Goal: Task Accomplishment & Management: Complete application form

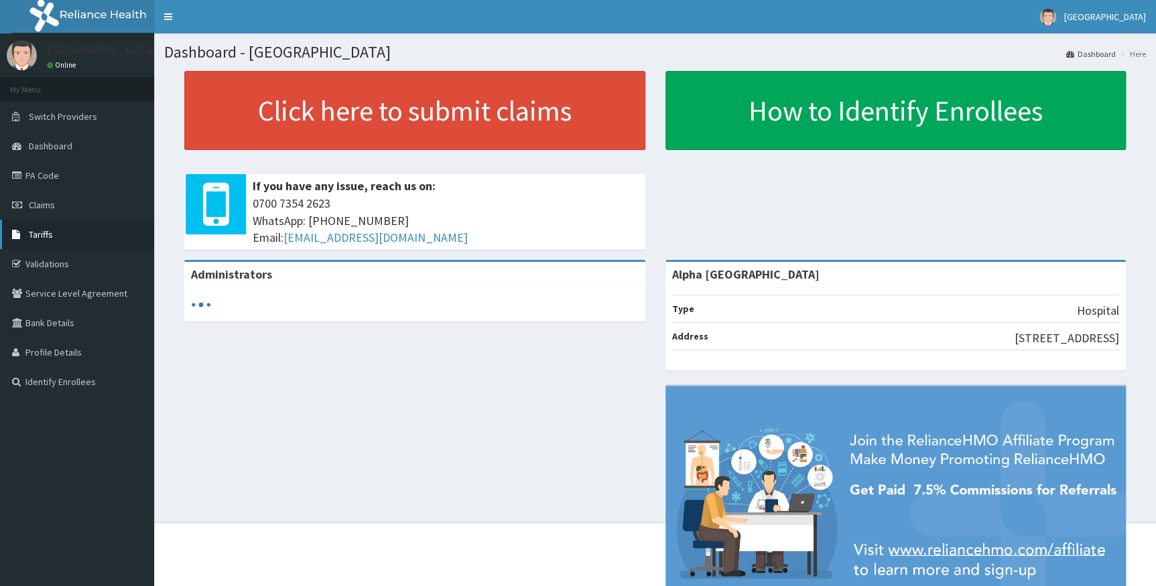
click at [48, 230] on span "Tariffs" at bounding box center [41, 234] width 24 height 12
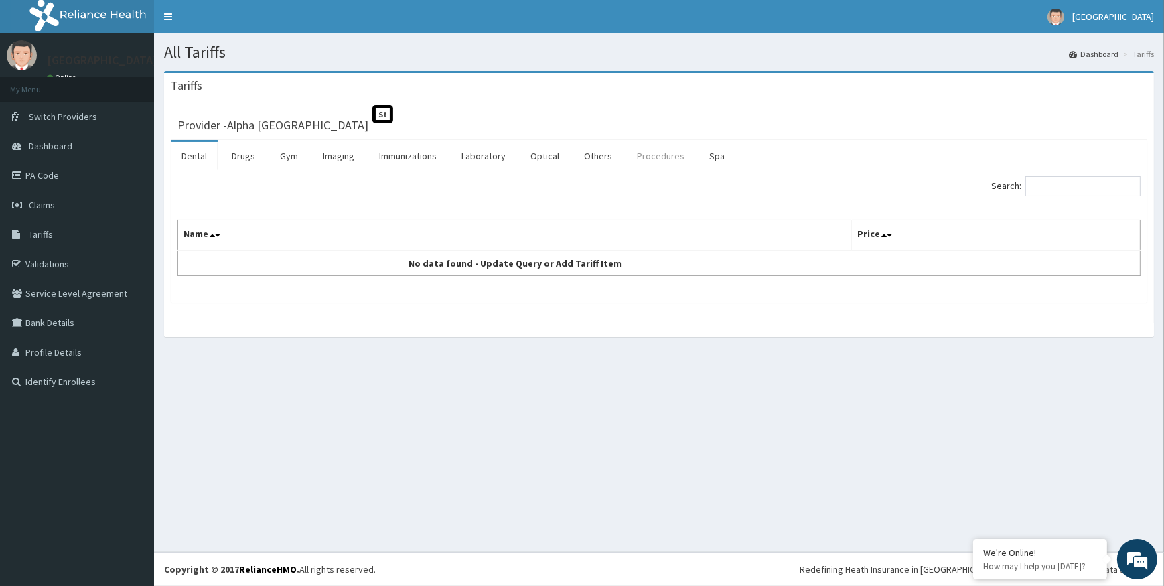
click at [665, 153] on link "Procedures" at bounding box center [660, 156] width 69 height 28
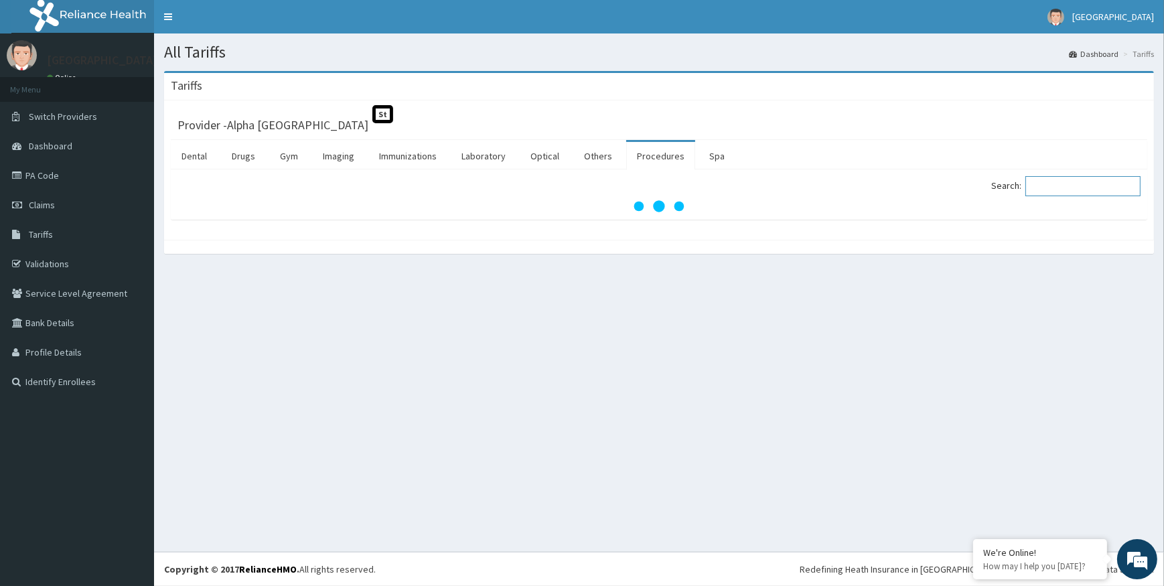
click at [1052, 188] on input "Search:" at bounding box center [1083, 186] width 115 height 20
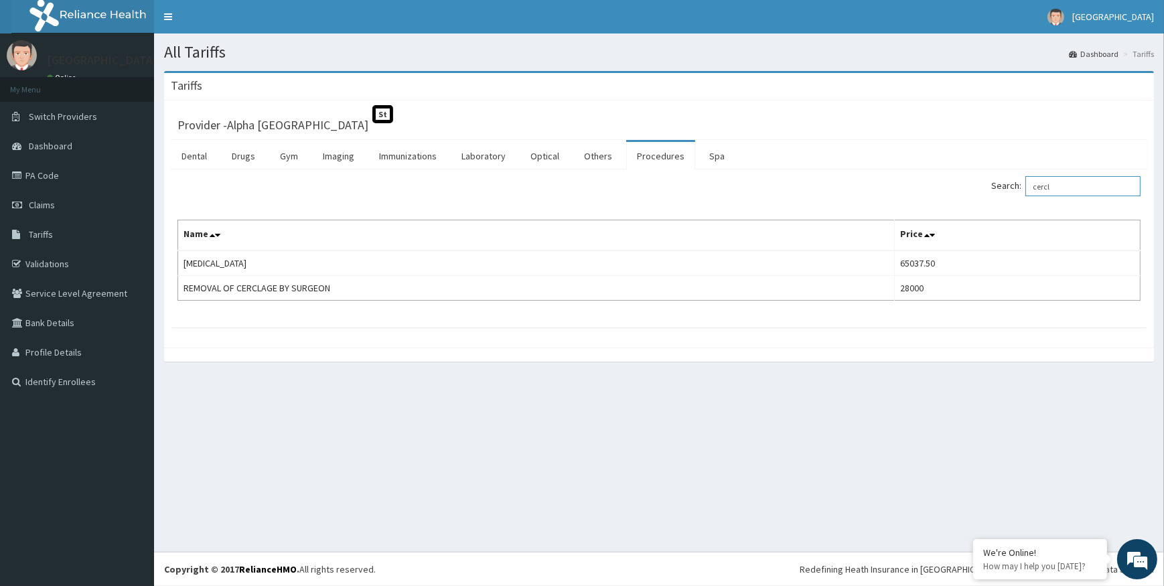
type input "cercl"
click at [62, 180] on link "PA Code" at bounding box center [77, 175] width 154 height 29
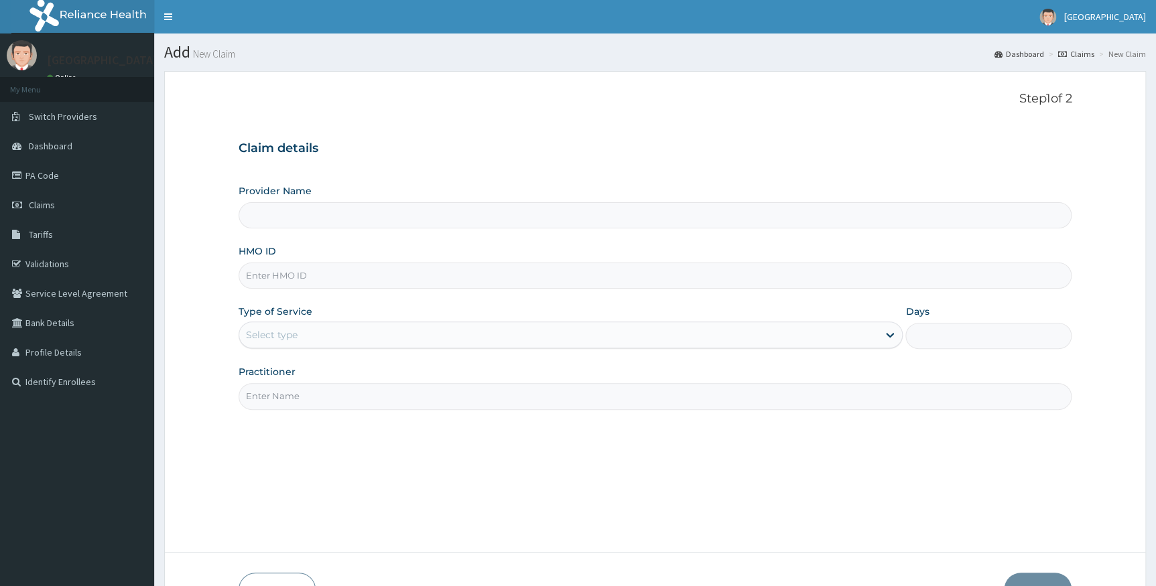
type input "Alpha Gorretti Hospital"
click at [305, 273] on input "HMO ID" at bounding box center [654, 276] width 833 height 26
type input "WAO/10013/A"
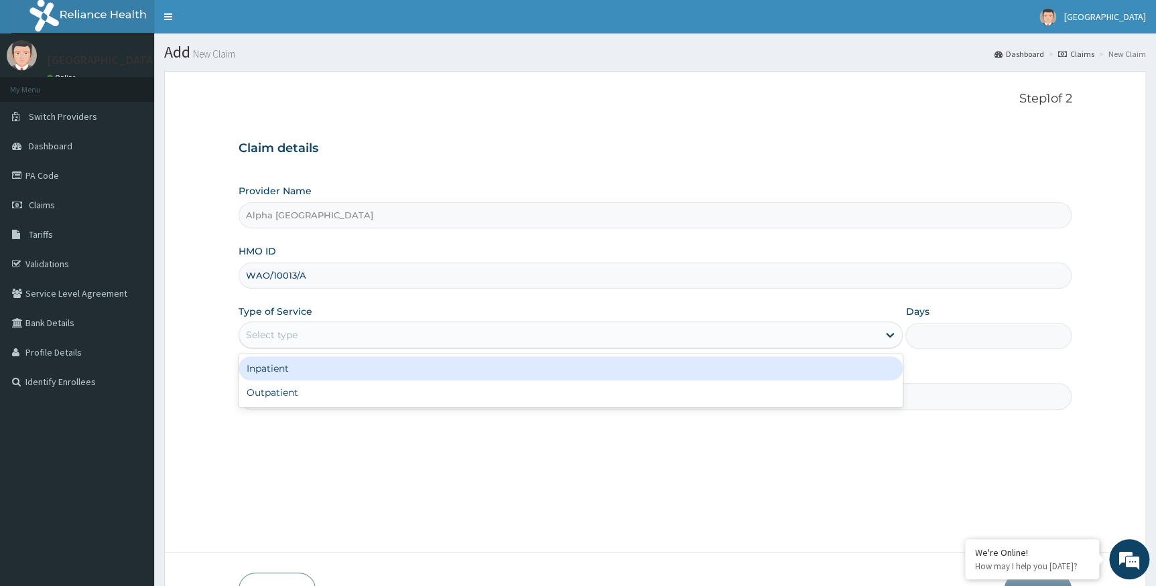
click at [323, 340] on div "Select type" at bounding box center [558, 334] width 639 height 21
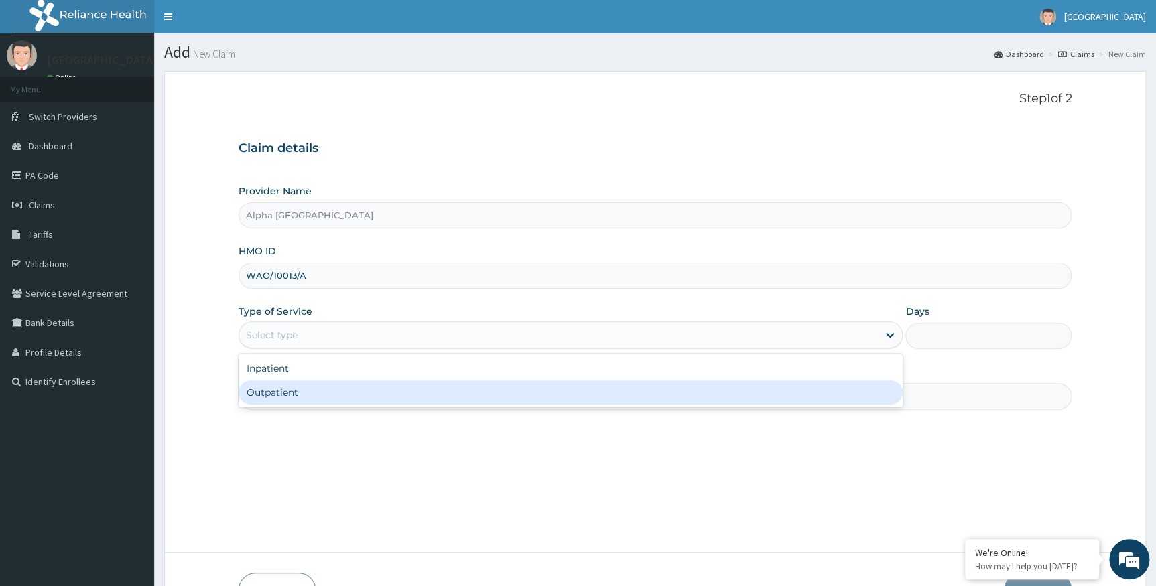
click at [326, 383] on div "Outpatient" at bounding box center [570, 393] width 665 height 24
type input "1"
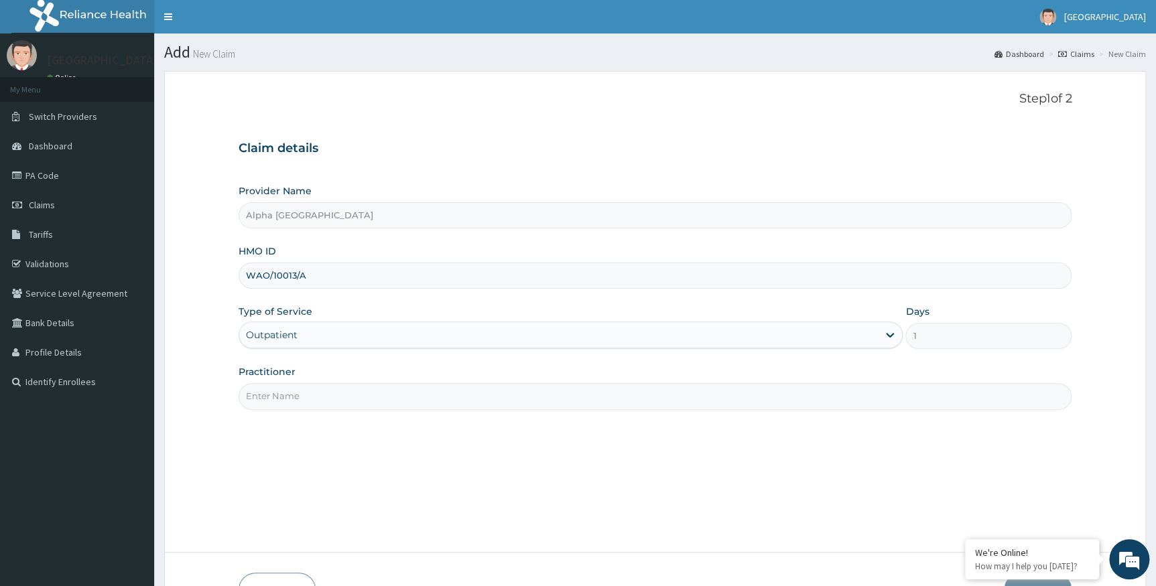
click at [323, 410] on div "Step 1 of 2 Claim details Provider Name Alpha Gorretti Hospital HMO ID WAO/1001…" at bounding box center [654, 311] width 833 height 439
click at [330, 399] on input "Practitioner" at bounding box center [654, 396] width 833 height 26
type input "g"
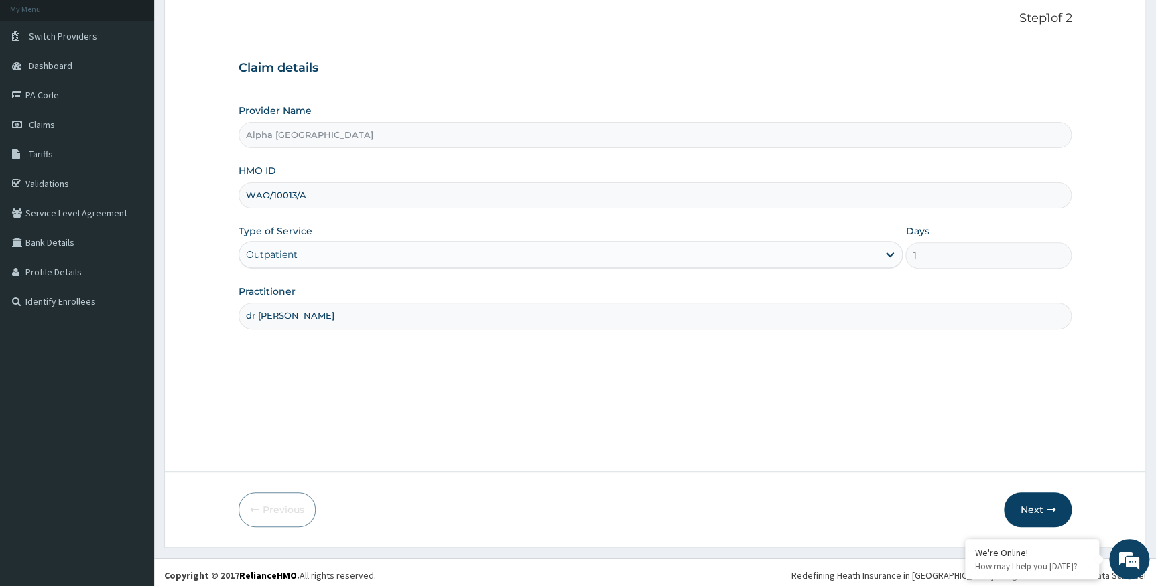
scroll to position [86, 0]
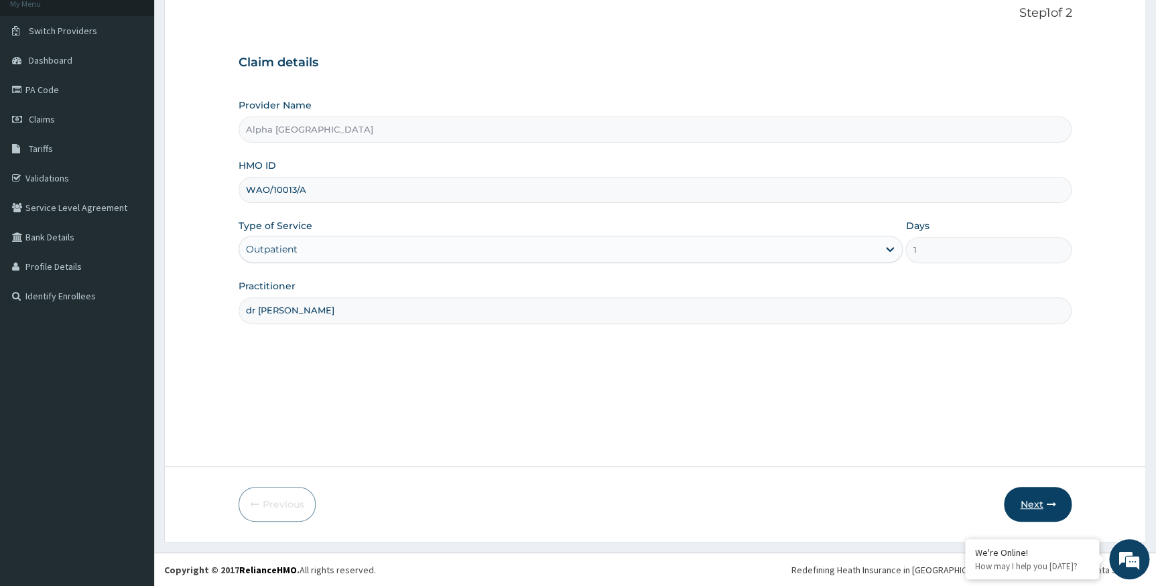
type input "dr chukwumati"
click at [1033, 494] on button "Next" at bounding box center [1038, 504] width 68 height 35
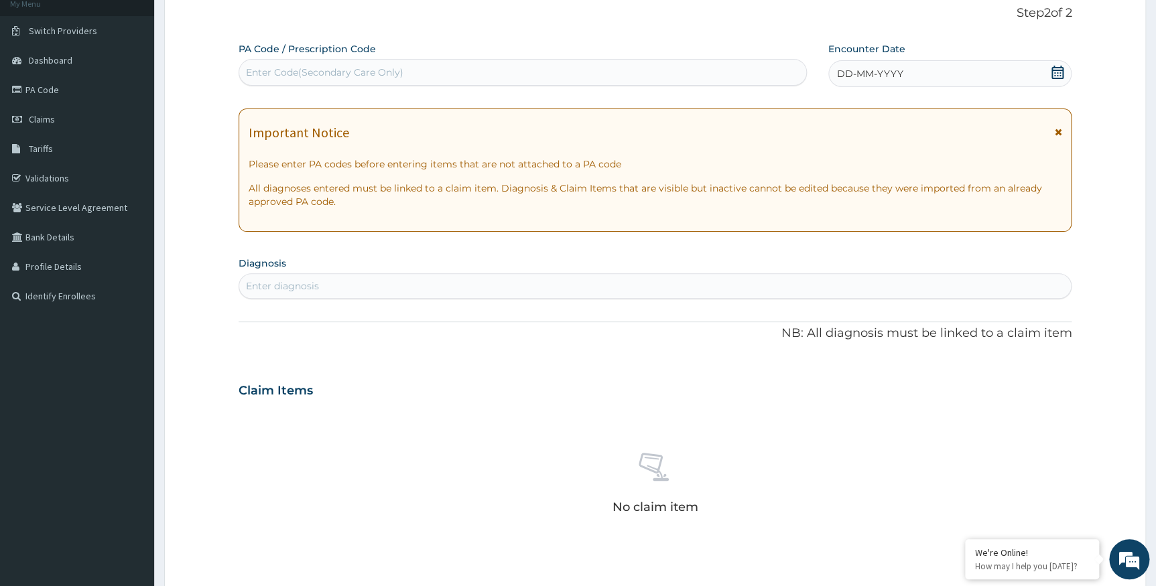
click at [1057, 72] on icon at bounding box center [1056, 72] width 13 height 13
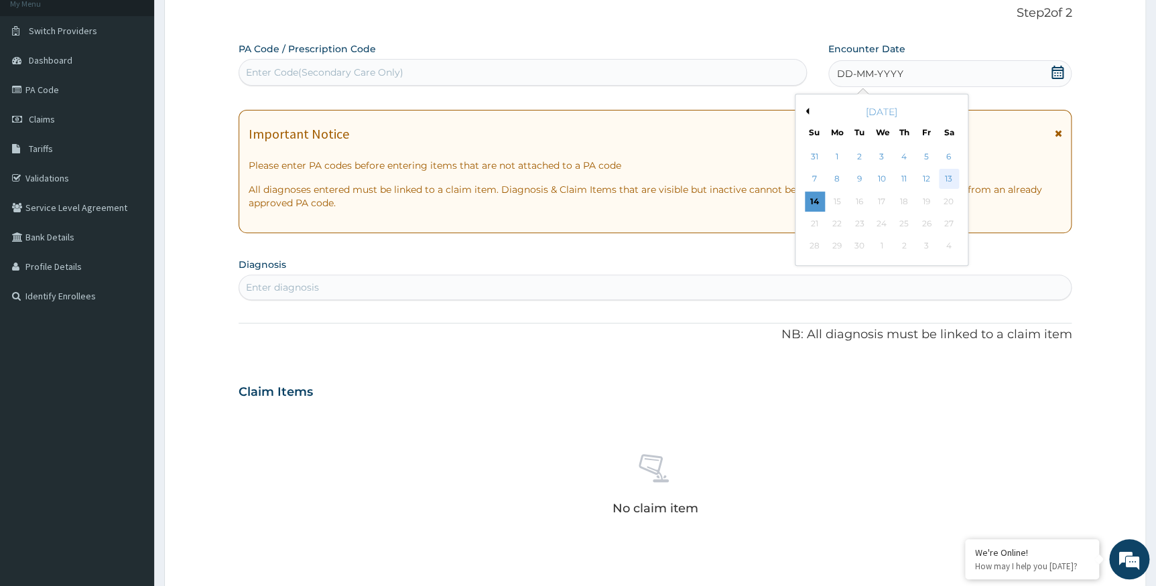
click at [941, 174] on div "13" at bounding box center [948, 179] width 20 height 20
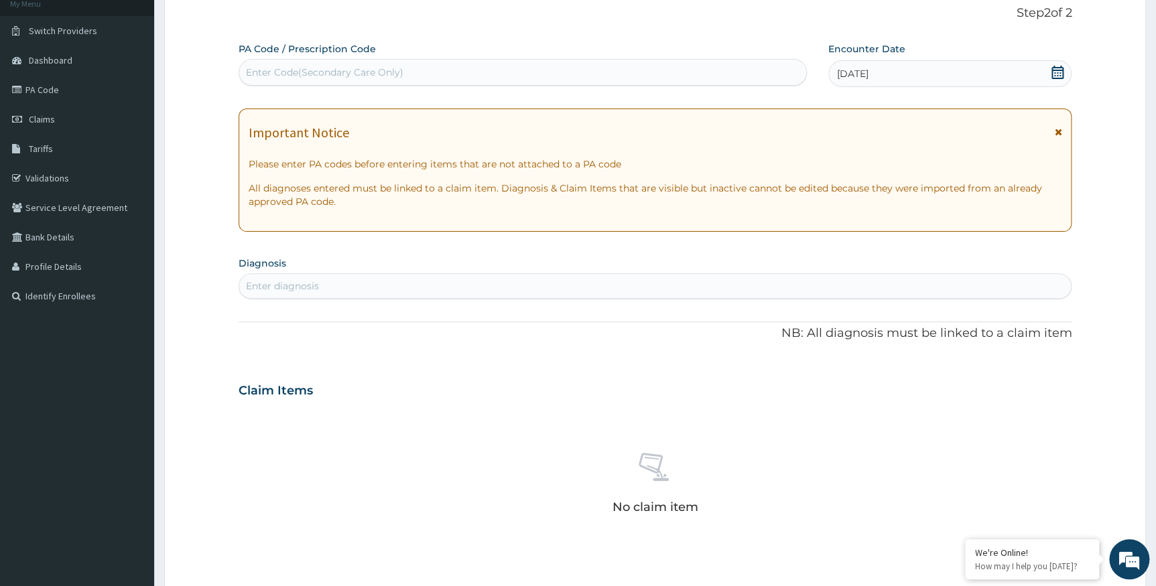
click at [287, 291] on div "Enter diagnosis" at bounding box center [282, 285] width 73 height 13
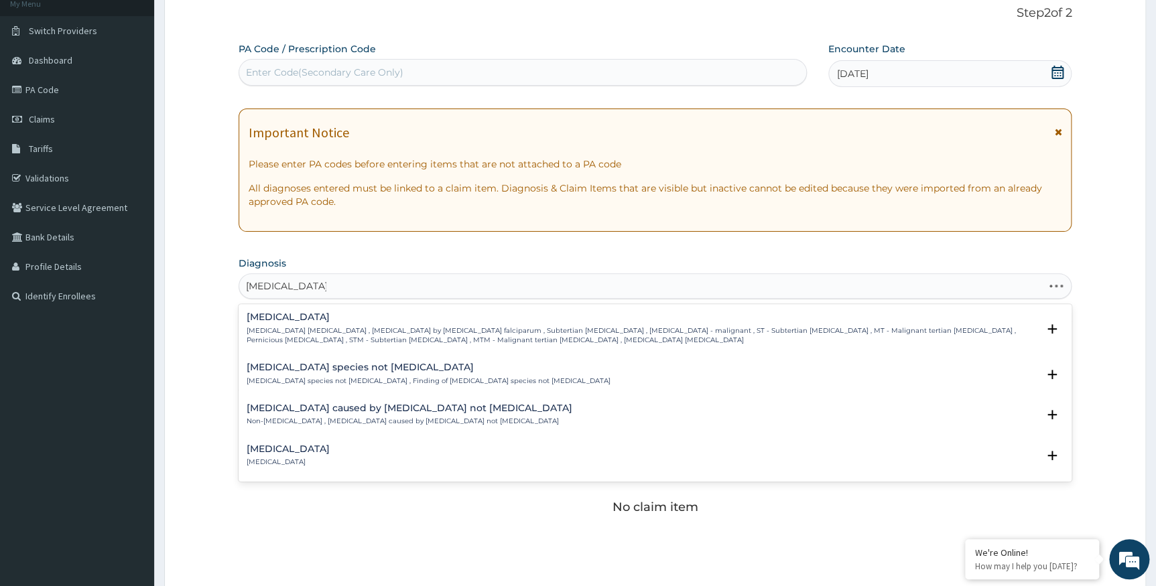
type input "plasmodium falci"
click at [298, 330] on p "Falciparum malaria , Malignant tertian malaria , Malaria by Plasmodium falcipar…" at bounding box center [642, 335] width 791 height 19
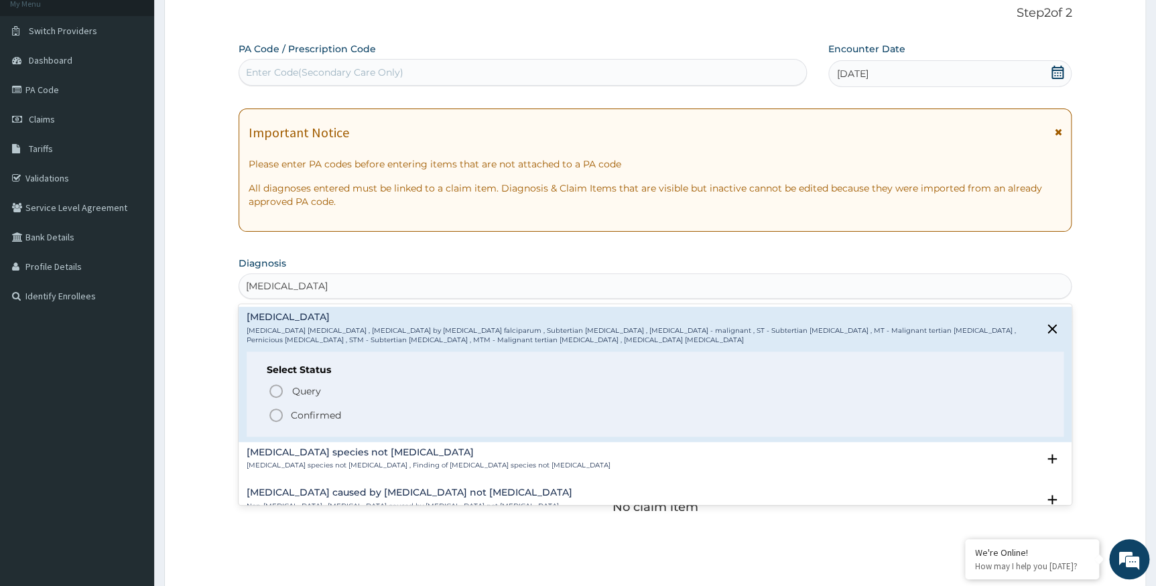
click at [305, 414] on p "Confirmed" at bounding box center [316, 415] width 50 height 13
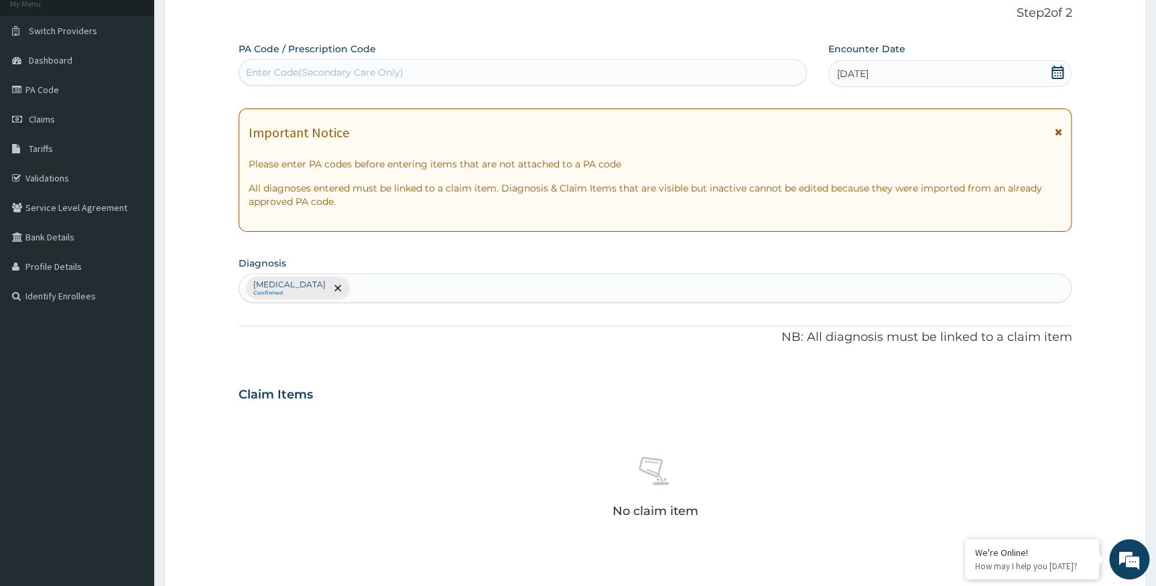
scroll to position [379, 0]
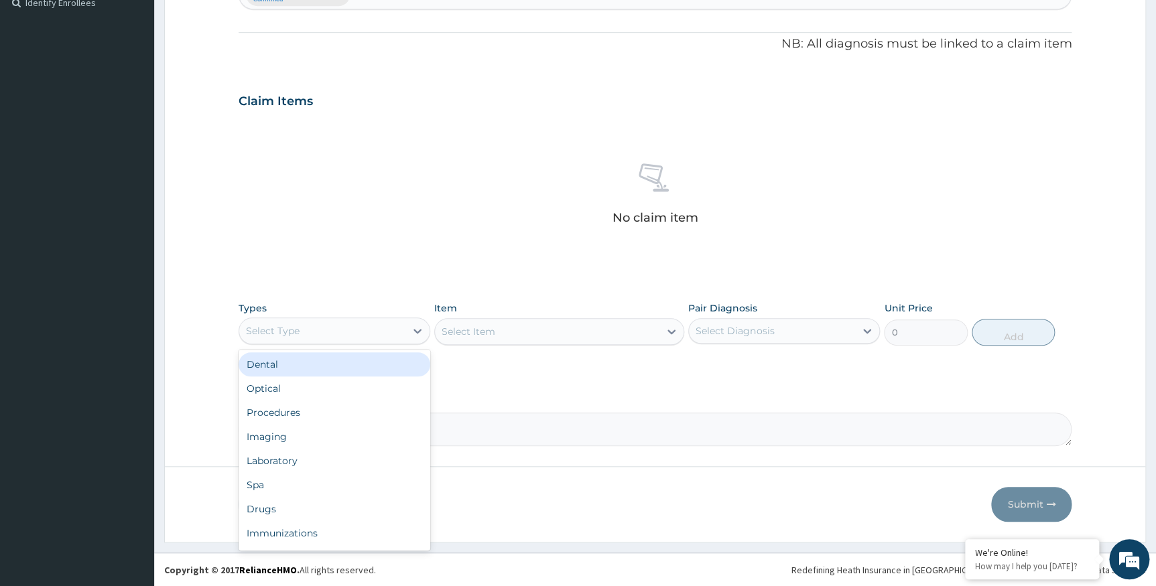
click at [320, 328] on div "Select Type" at bounding box center [322, 330] width 166 height 21
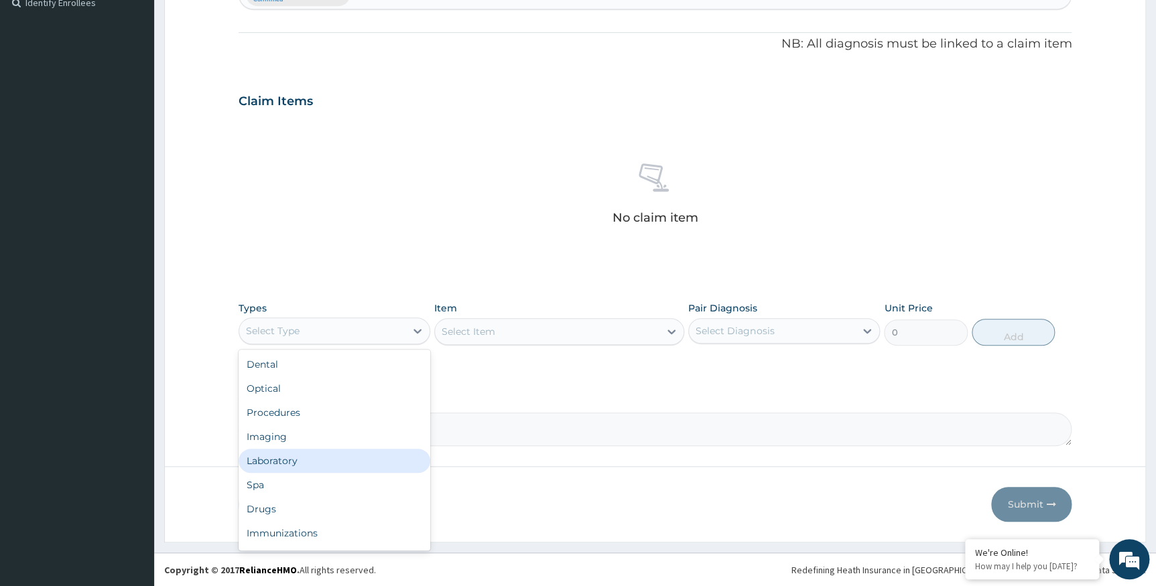
click at [268, 462] on div "Laboratory" at bounding box center [334, 461] width 192 height 24
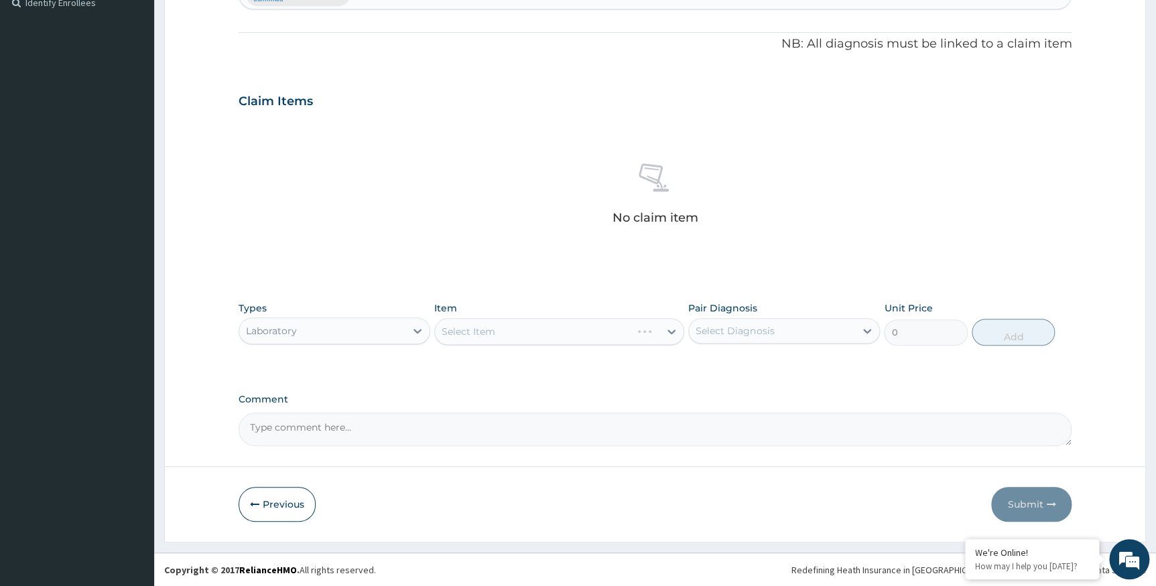
click at [464, 328] on div "Select Item" at bounding box center [559, 331] width 250 height 27
click at [473, 328] on div "Select Item" at bounding box center [559, 331] width 250 height 27
click at [476, 328] on div "Select Item" at bounding box center [468, 331] width 54 height 13
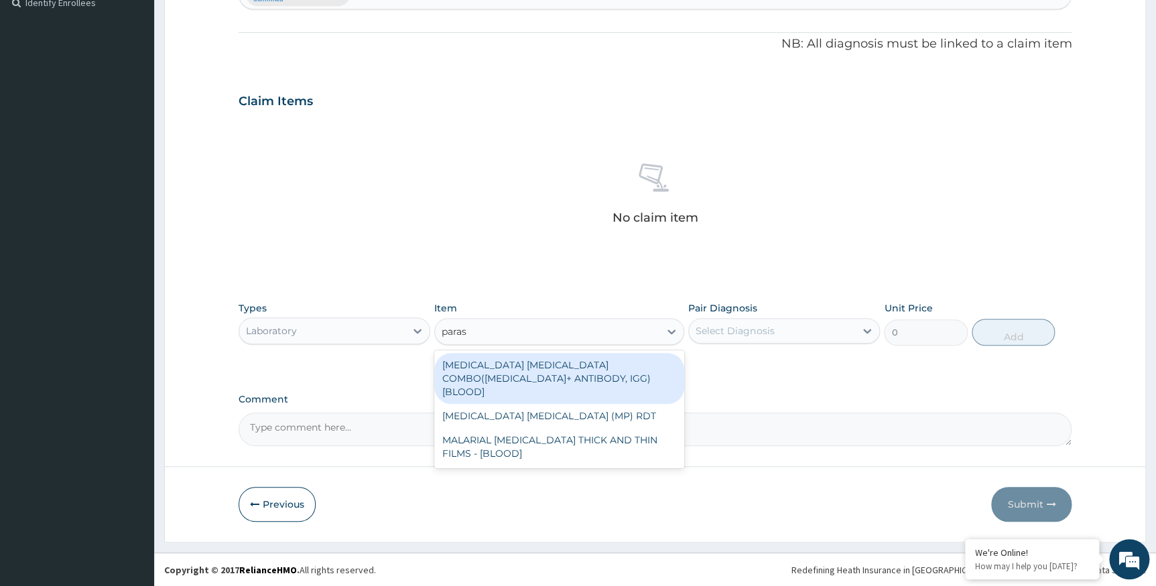
type input "parasi"
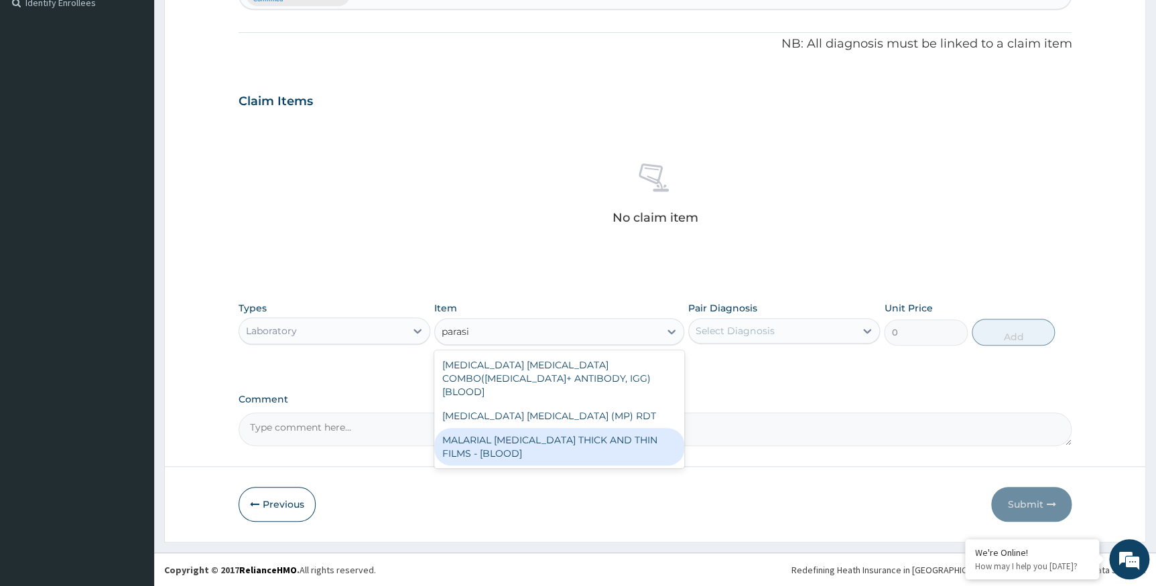
click at [512, 435] on div "MALARIAL PARASITE THICK AND THIN FILMS - [BLOOD]" at bounding box center [559, 447] width 250 height 38
type input "1612.5"
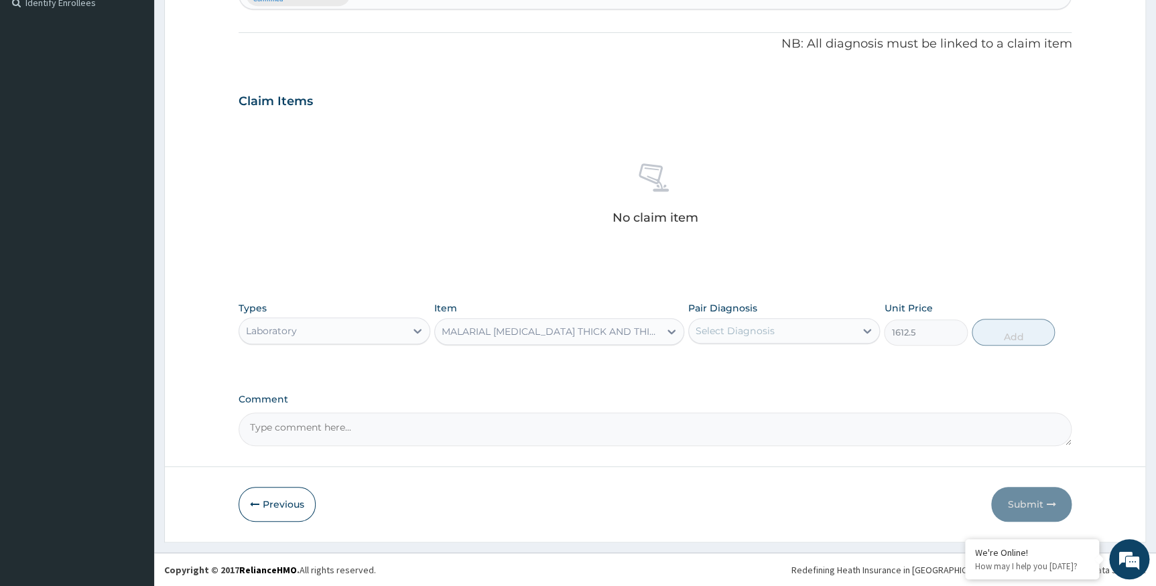
click at [806, 326] on div "Select Diagnosis" at bounding box center [772, 330] width 166 height 21
click at [755, 360] on label "Falciparum malaria" at bounding box center [751, 363] width 83 height 13
checkbox input "true"
click at [985, 336] on button "Add" at bounding box center [1012, 332] width 83 height 27
type input "0"
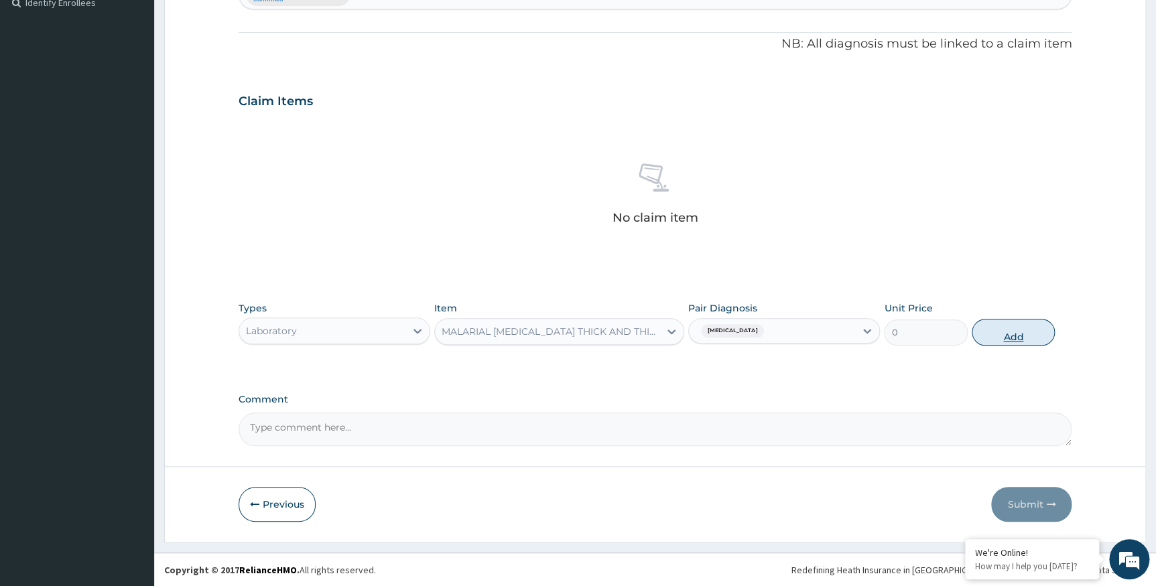
scroll to position [315, 0]
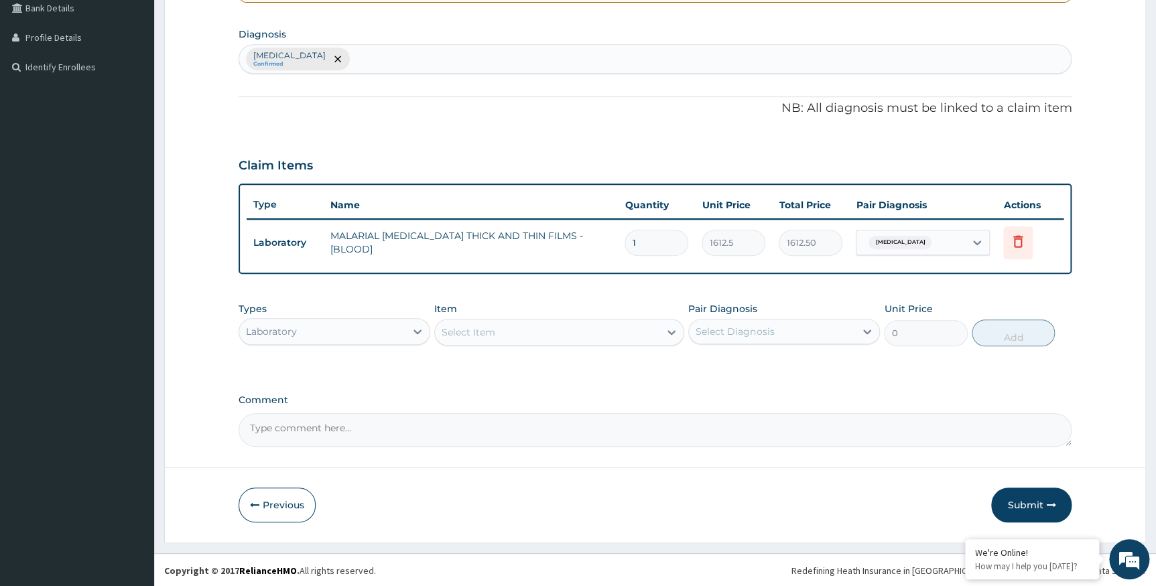
click at [381, 330] on div "Laboratory" at bounding box center [322, 331] width 166 height 21
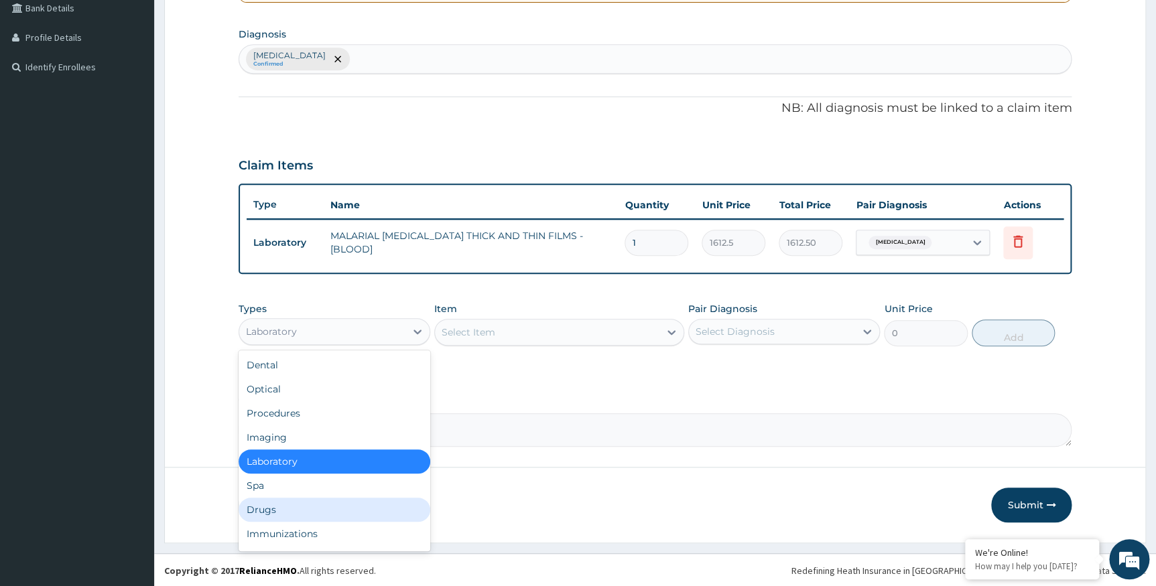
click at [269, 504] on div "Drugs" at bounding box center [334, 510] width 192 height 24
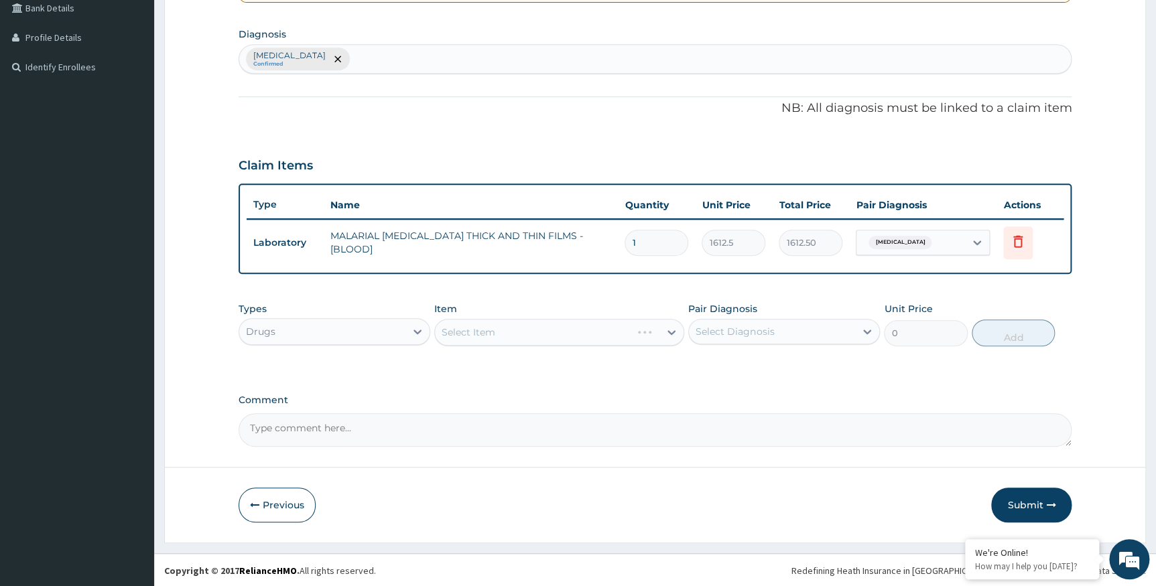
click at [472, 337] on div "Select Item" at bounding box center [559, 332] width 250 height 27
click at [482, 330] on div "Select Item" at bounding box center [559, 332] width 250 height 27
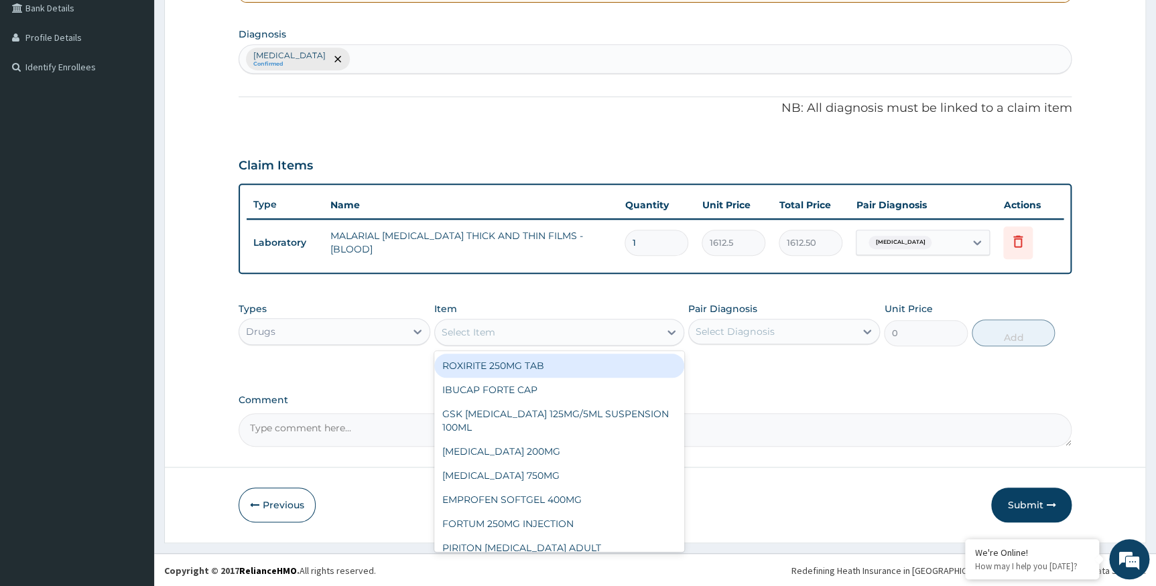
click at [482, 330] on div "Select Item" at bounding box center [468, 332] width 54 height 13
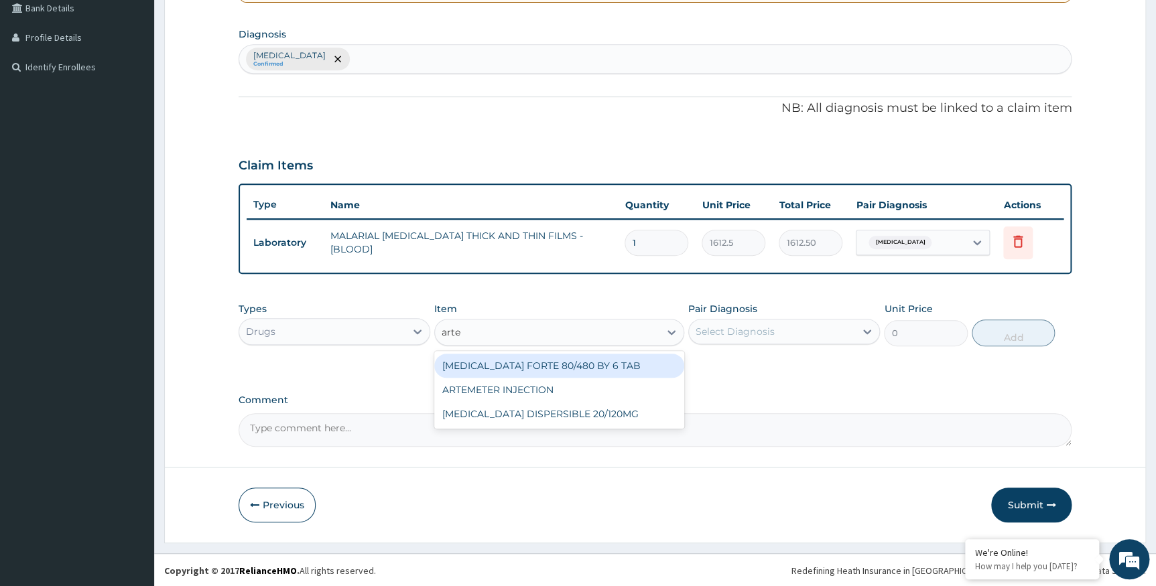
type input "artem"
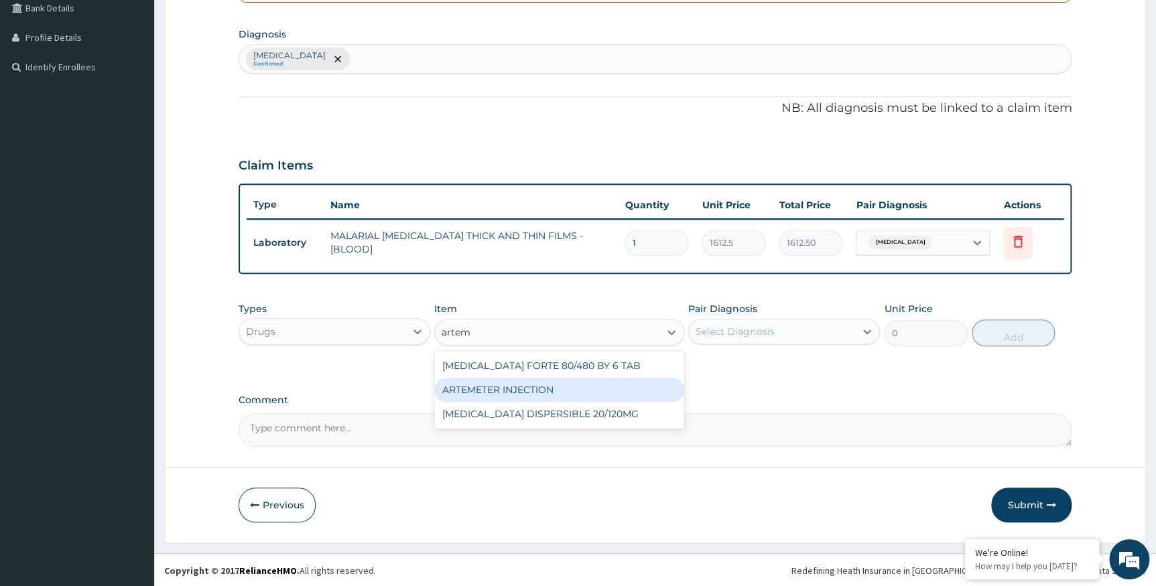
click at [499, 387] on div "ARTEMETER INJECTION" at bounding box center [559, 390] width 250 height 24
type input "946.0000000000001"
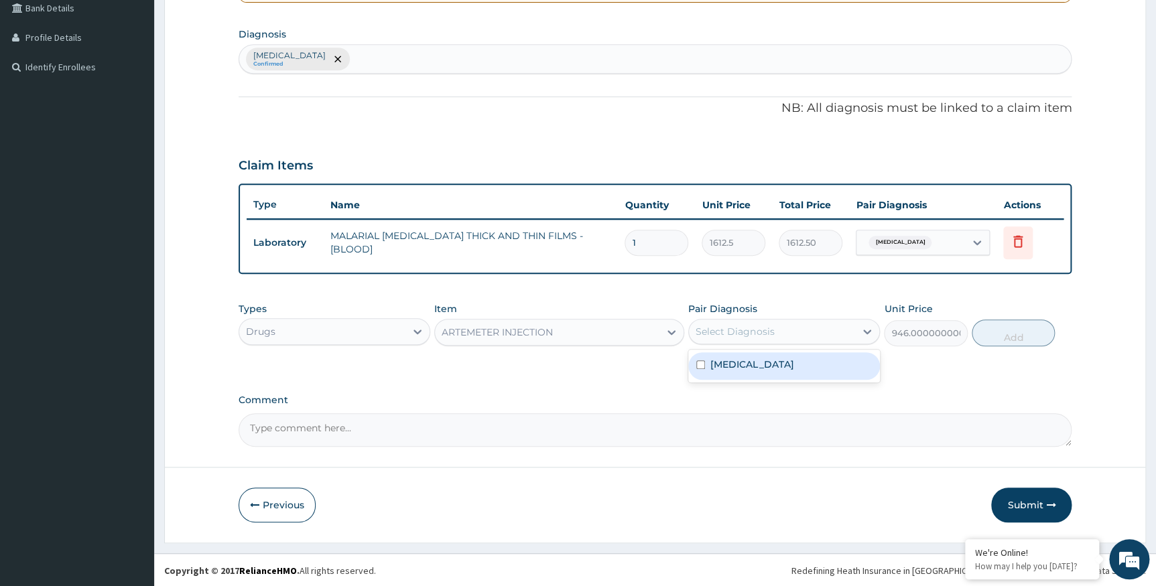
click at [746, 328] on div "Select Diagnosis" at bounding box center [734, 331] width 78 height 13
click at [744, 362] on label "Falciparum malaria" at bounding box center [751, 364] width 83 height 13
checkbox input "true"
click at [1016, 336] on button "Add" at bounding box center [1012, 333] width 83 height 27
type input "0"
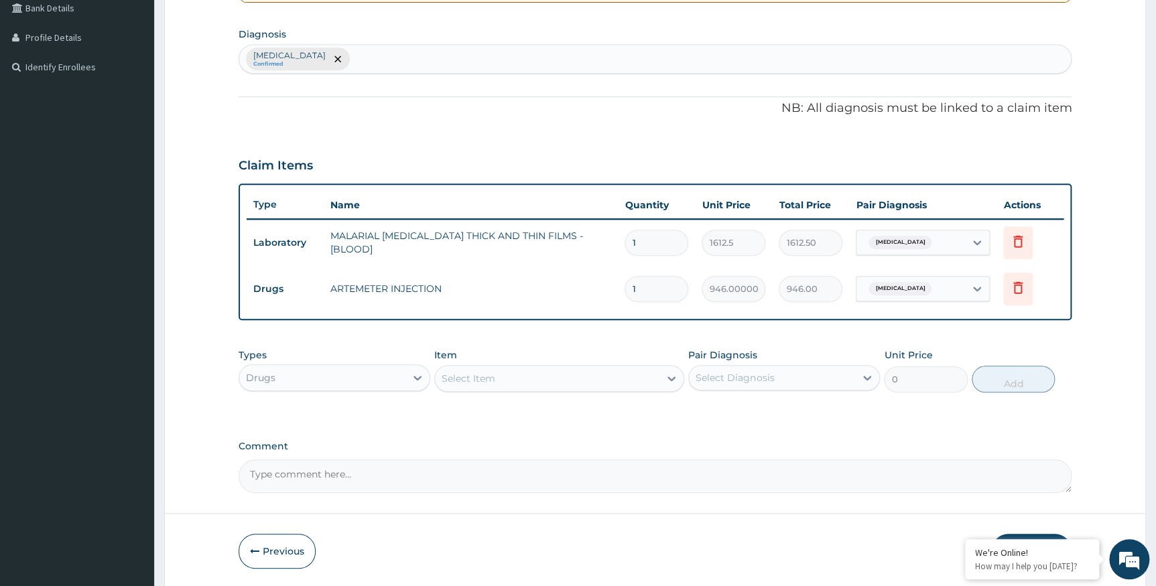
drag, startPoint x: 641, startPoint y: 281, endPoint x: 632, endPoint y: 281, distance: 9.4
click at [632, 281] on input "1" at bounding box center [656, 289] width 64 height 26
type input "2"
type input "1892.00"
type input "2"
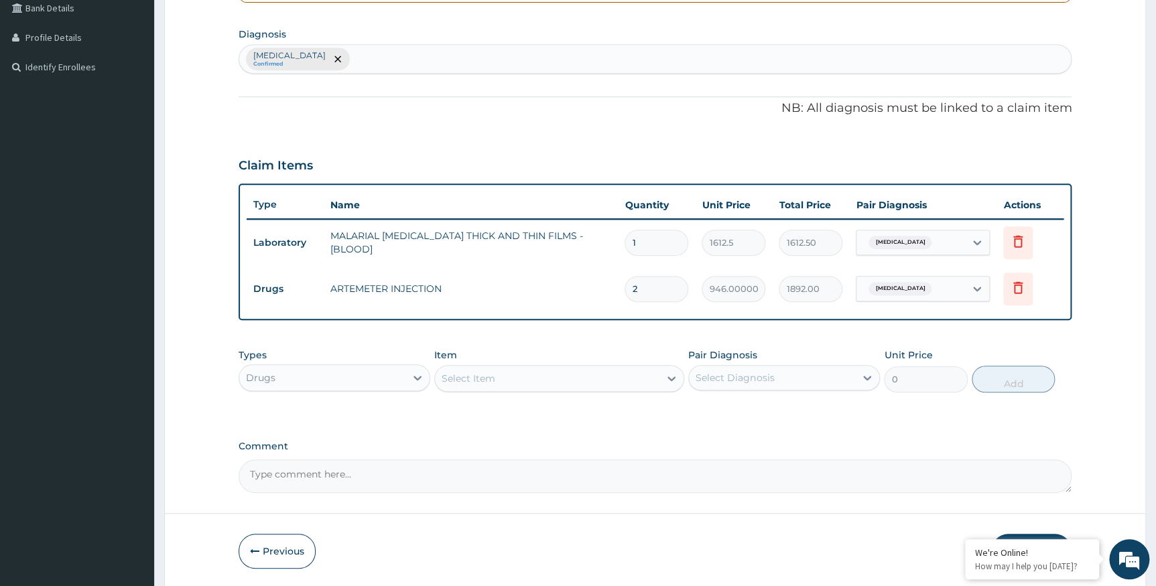
click at [460, 378] on div "Select Item" at bounding box center [468, 378] width 54 height 13
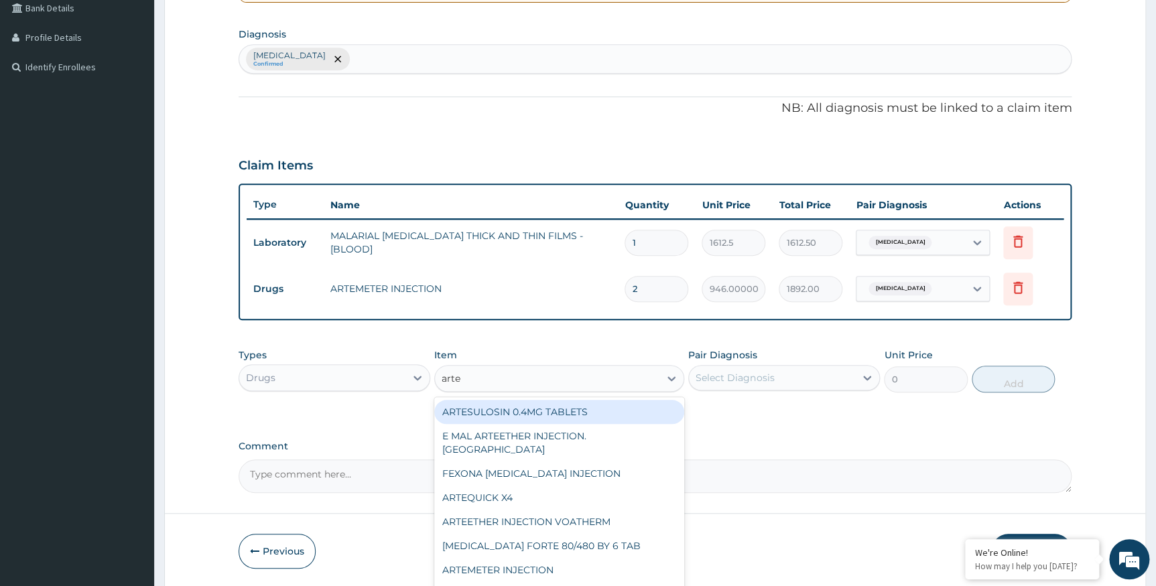
type input "artem"
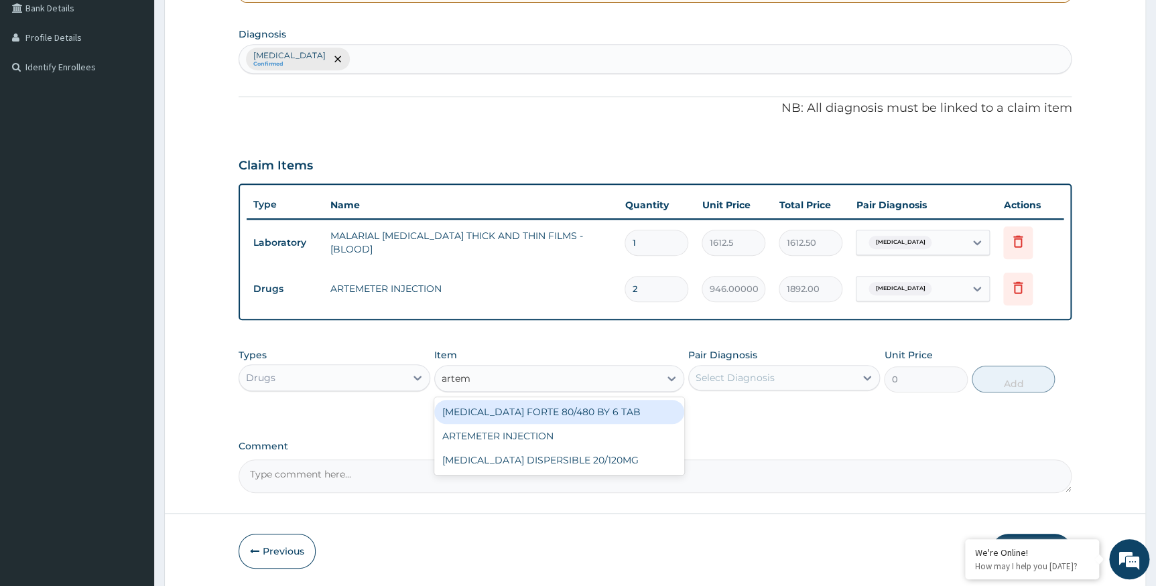
click at [588, 413] on div "COARTEM FORTE 80/480 BY 6 TAB" at bounding box center [559, 412] width 250 height 24
type input "449.35"
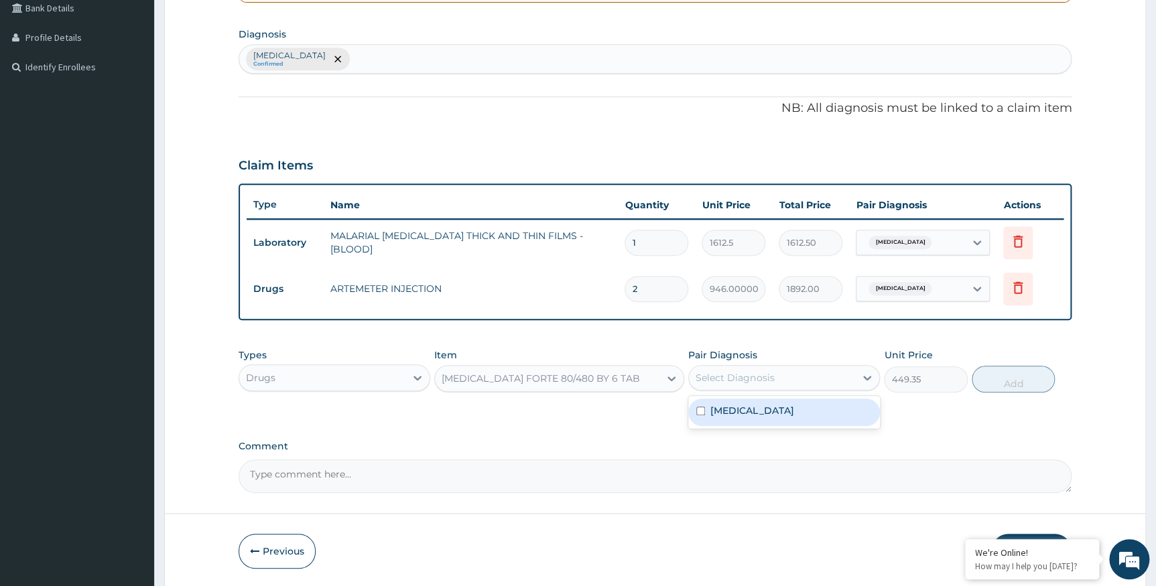
click at [766, 374] on div "Select Diagnosis" at bounding box center [734, 377] width 78 height 13
click at [740, 407] on label "Falciparum malaria" at bounding box center [751, 410] width 83 height 13
checkbox input "true"
click at [1022, 377] on button "Add" at bounding box center [1012, 379] width 83 height 27
type input "0"
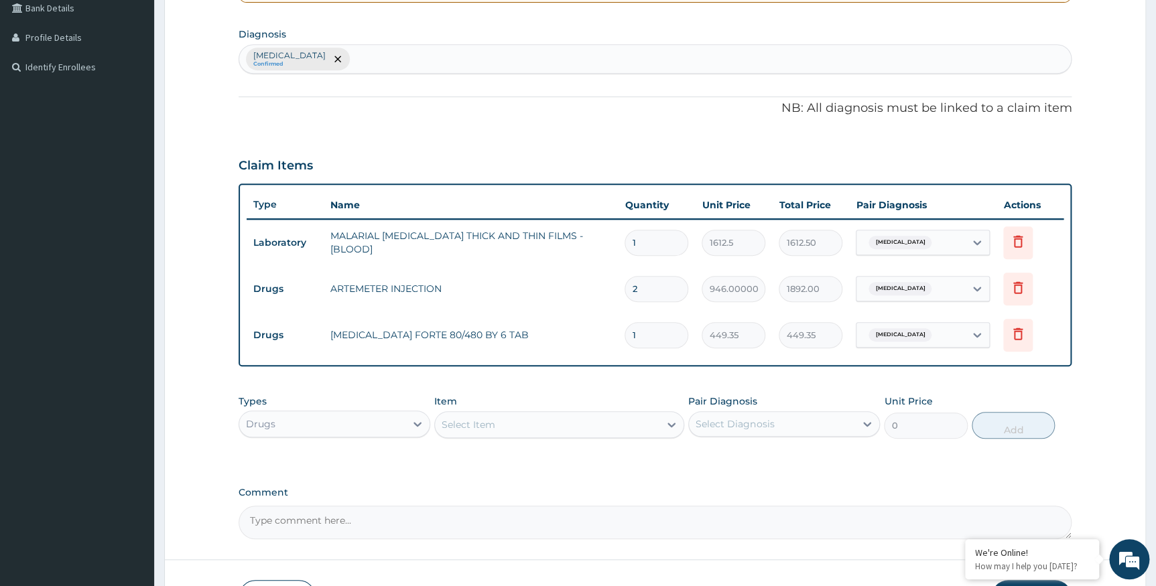
drag, startPoint x: 640, startPoint y: 337, endPoint x: 594, endPoint y: 338, distance: 46.9
click at [594, 338] on tr "Drugs COARTEM FORTE 80/480 BY 6 TAB 1 449.35 449.35 Falciparum malaria Delete" at bounding box center [655, 335] width 817 height 46
type input "6"
type input "2696.10"
type input "6"
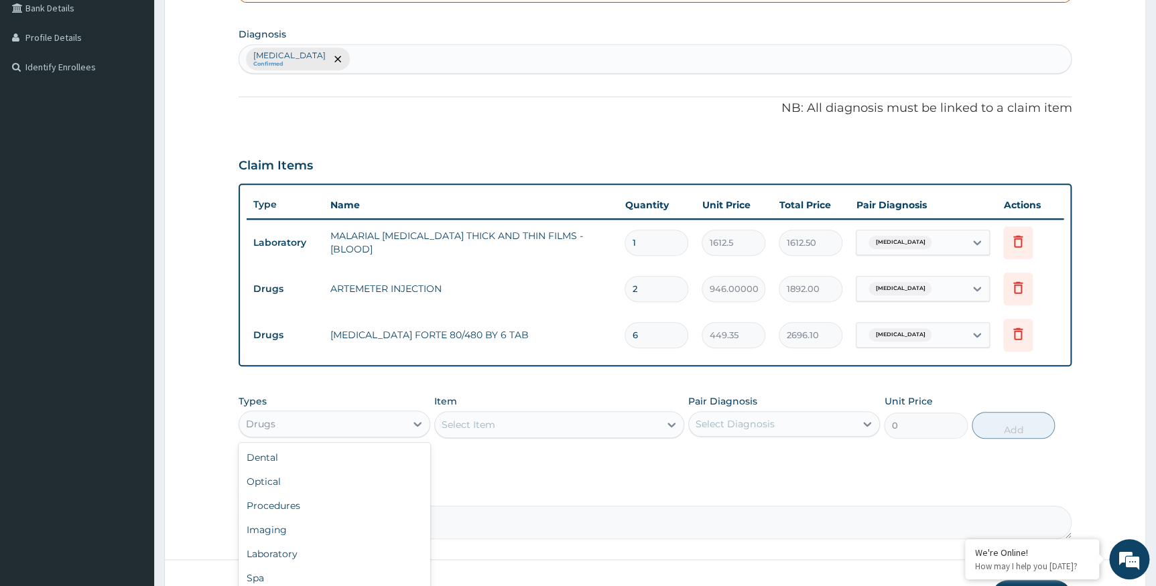
click at [358, 423] on div "Drugs" at bounding box center [322, 423] width 166 height 21
click at [362, 508] on div "Procedures" at bounding box center [334, 506] width 192 height 24
click at [480, 422] on div "Select Item" at bounding box center [559, 424] width 250 height 27
click at [480, 417] on div "Select Item" at bounding box center [559, 424] width 250 height 27
click at [481, 436] on div "Select Item" at bounding box center [559, 424] width 250 height 27
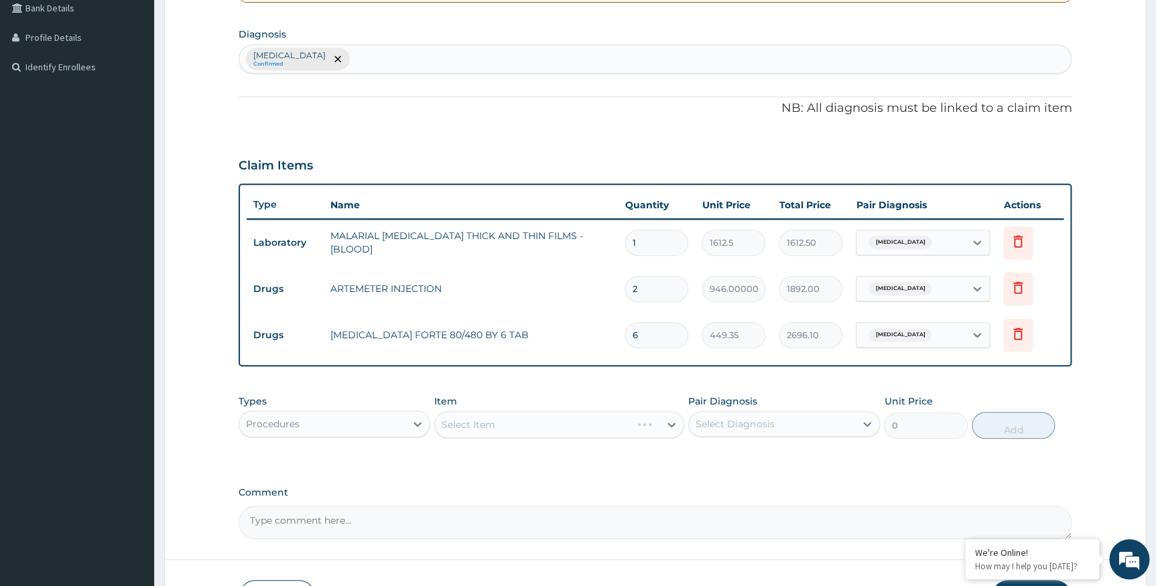
click at [483, 427] on div "Select Item" at bounding box center [559, 424] width 250 height 27
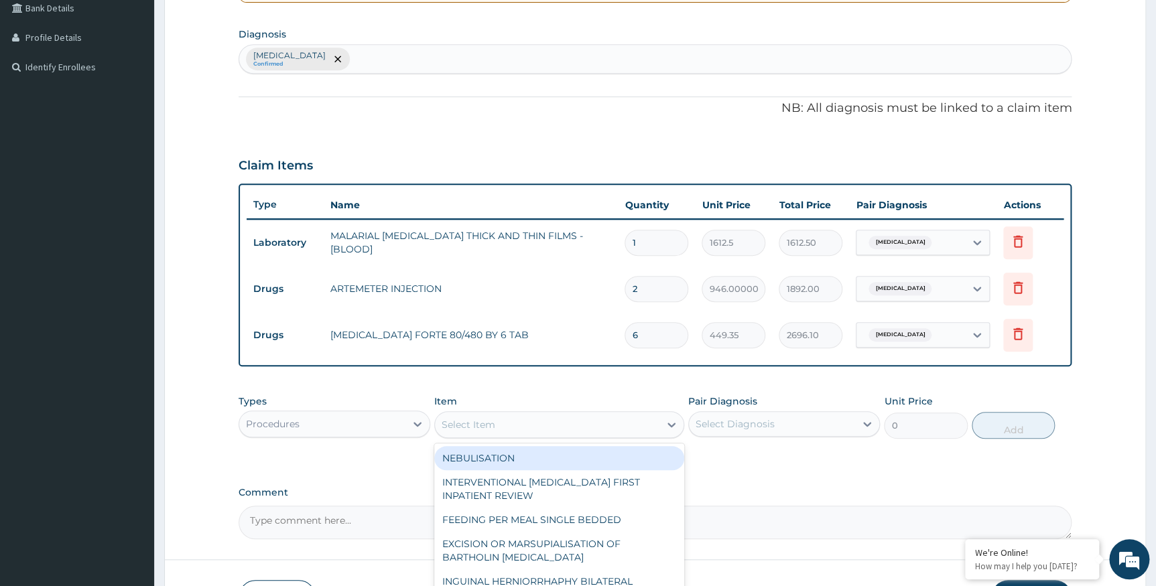
click at [483, 427] on div "Select Item" at bounding box center [468, 424] width 54 height 13
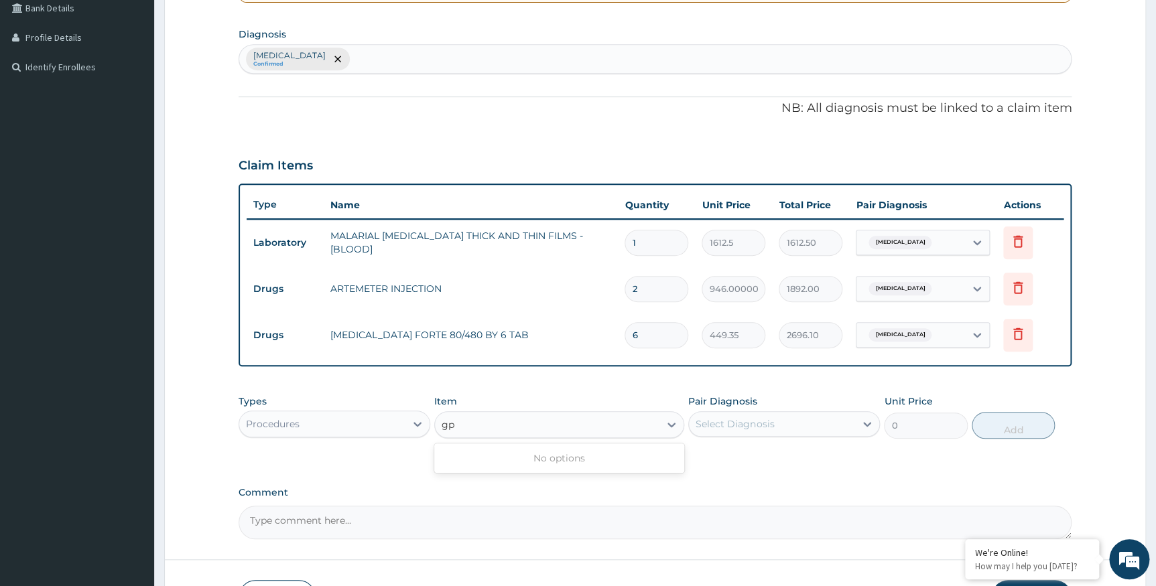
type input "g"
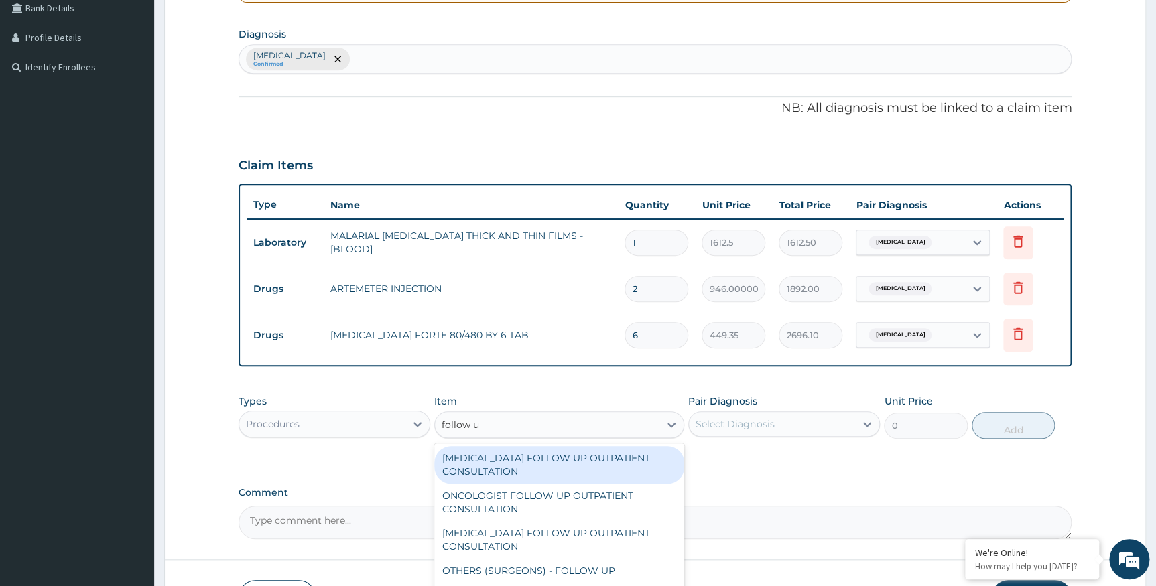
type input "follow up"
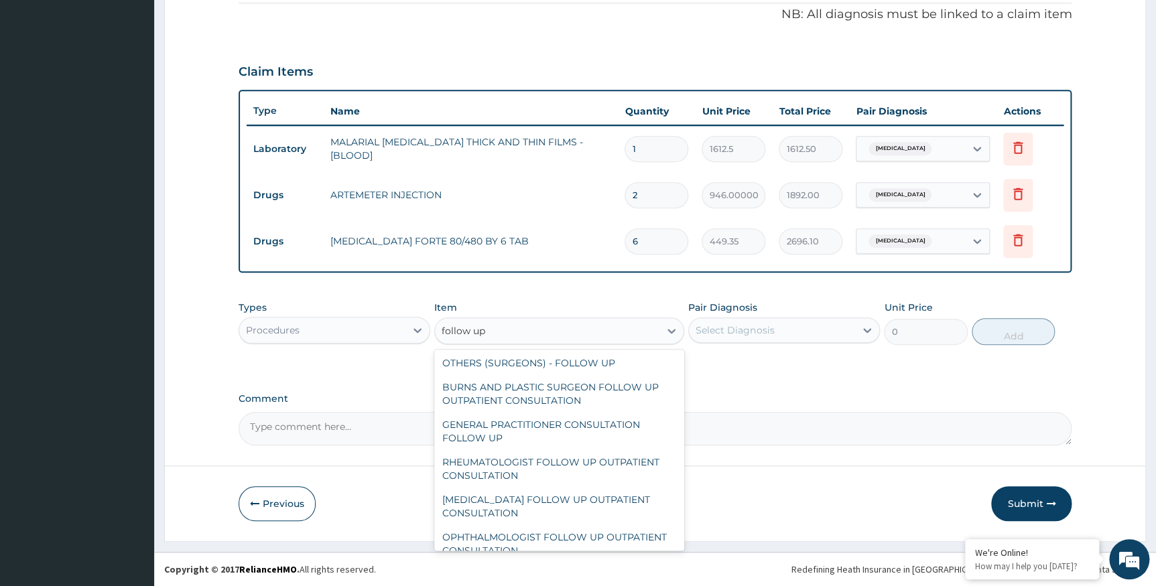
scroll to position [56, 0]
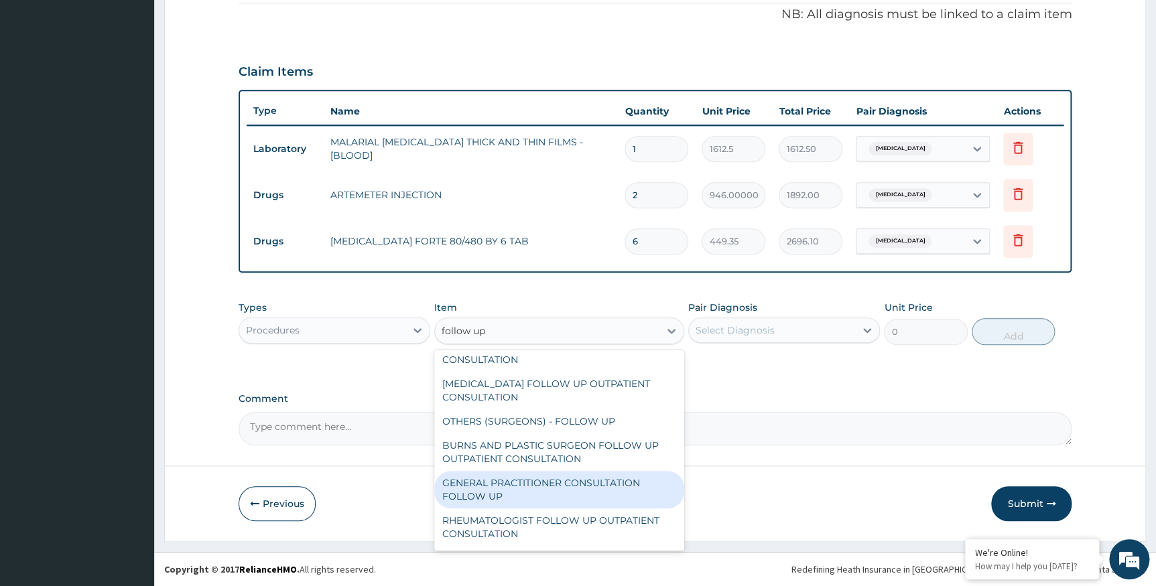
click at [556, 496] on div "GENERAL PRACTITIONER CONSULTATION FOLLOW UP" at bounding box center [559, 490] width 250 height 38
type input "2365"
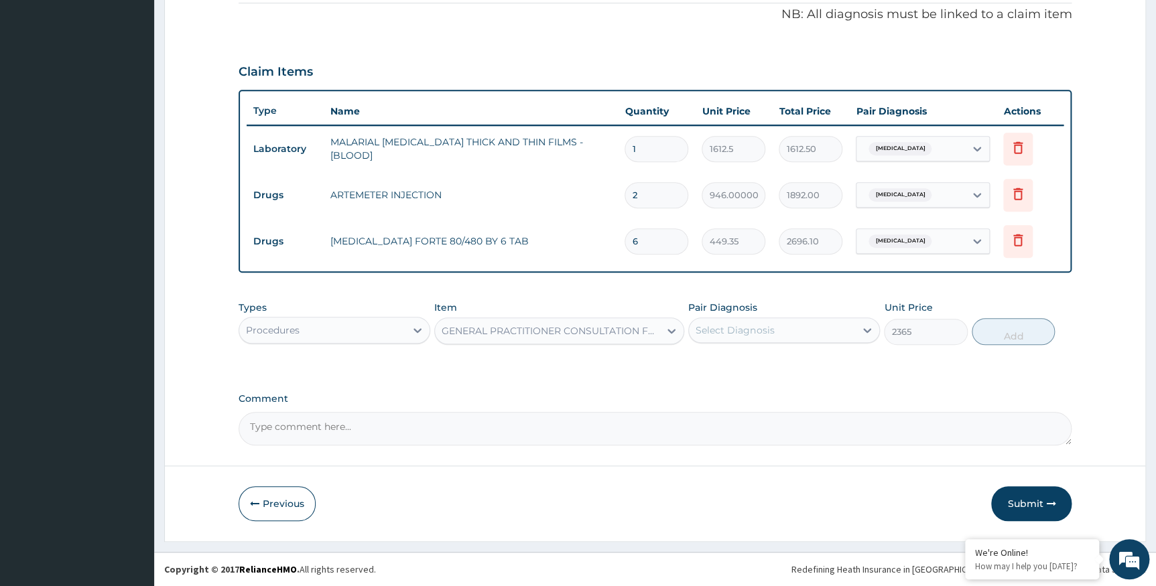
click at [765, 328] on div "Select Diagnosis" at bounding box center [734, 330] width 78 height 13
click at [748, 362] on label "Falciparum malaria" at bounding box center [751, 362] width 83 height 13
checkbox input "true"
drag, startPoint x: 989, startPoint y: 325, endPoint x: 757, endPoint y: 363, distance: 235.6
click at [823, 376] on div "PA Code / Prescription Code Enter Code(Secondary Care Only) Encounter Date 13-0…" at bounding box center [654, 82] width 833 height 726
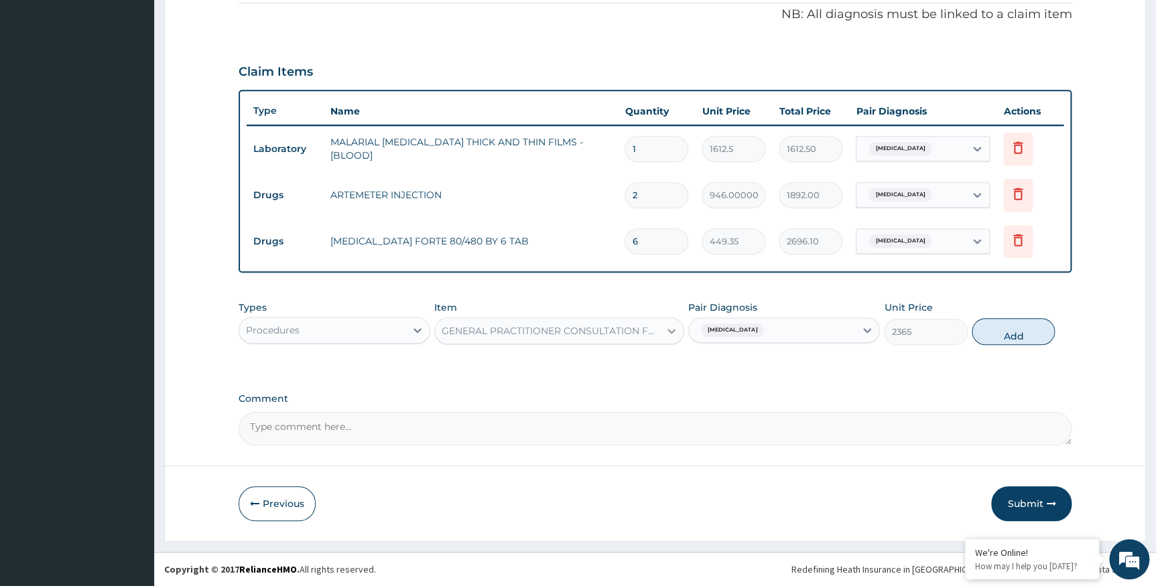
click at [671, 334] on icon at bounding box center [671, 330] width 13 height 13
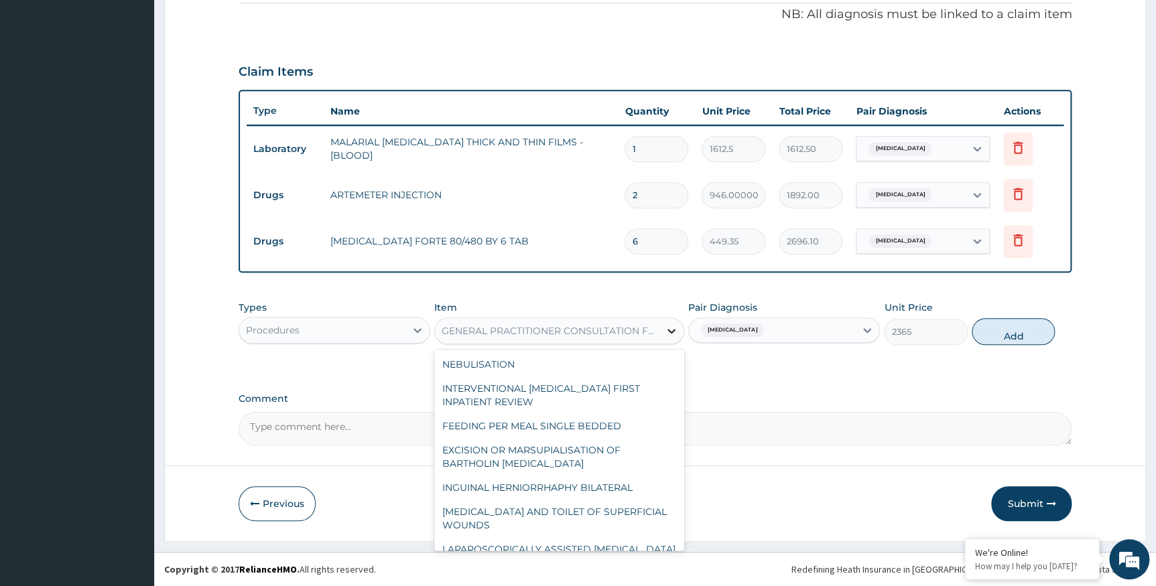
scroll to position [2030, 0]
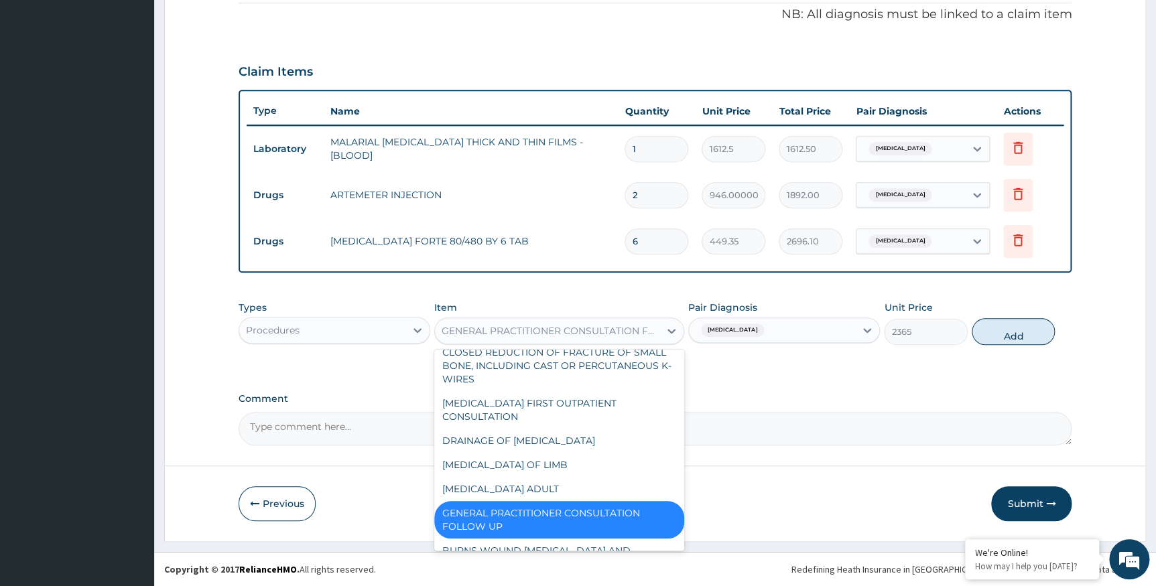
click at [777, 364] on div "Types Procedures Item option GENERAL PRACTITIONER CONSULTATION FOLLOW UP, selec…" at bounding box center [654, 333] width 833 height 78
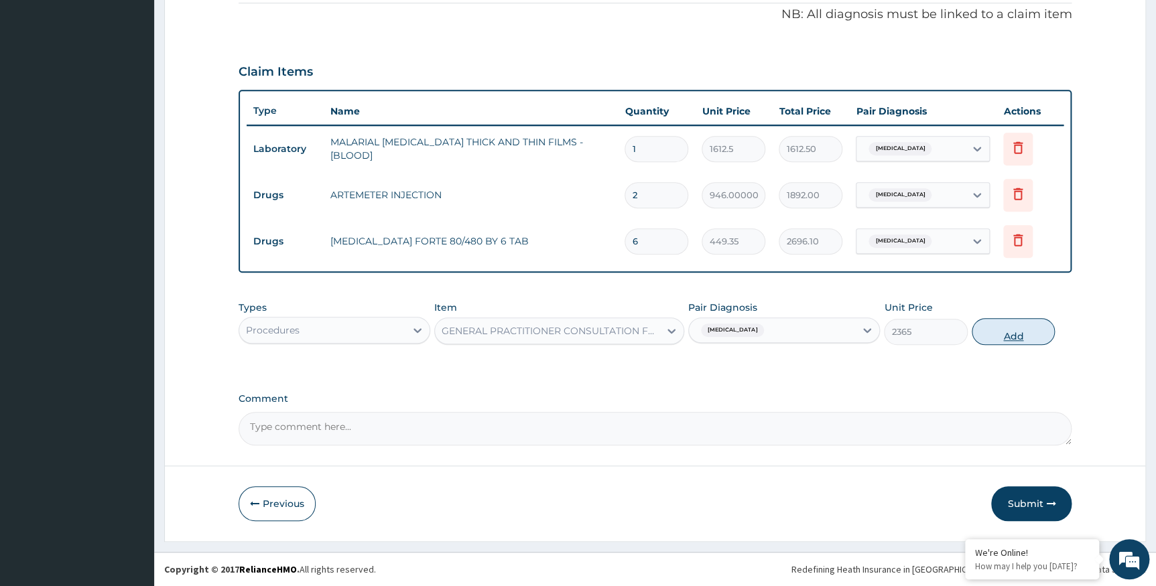
click at [1020, 330] on button "Add" at bounding box center [1012, 331] width 83 height 27
type input "0"
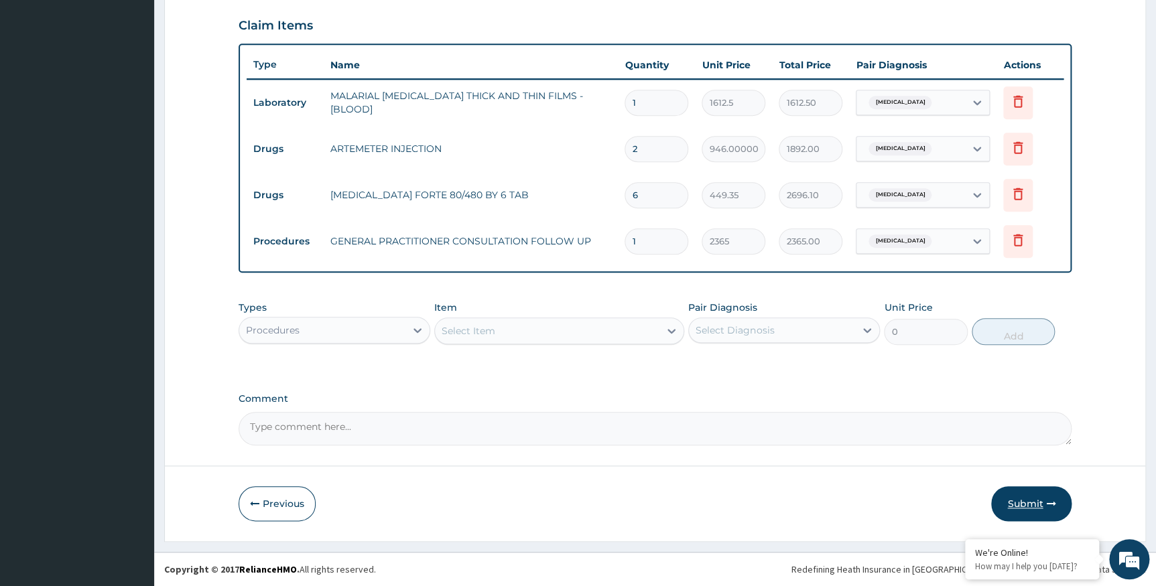
click at [1022, 512] on button "Submit" at bounding box center [1031, 503] width 80 height 35
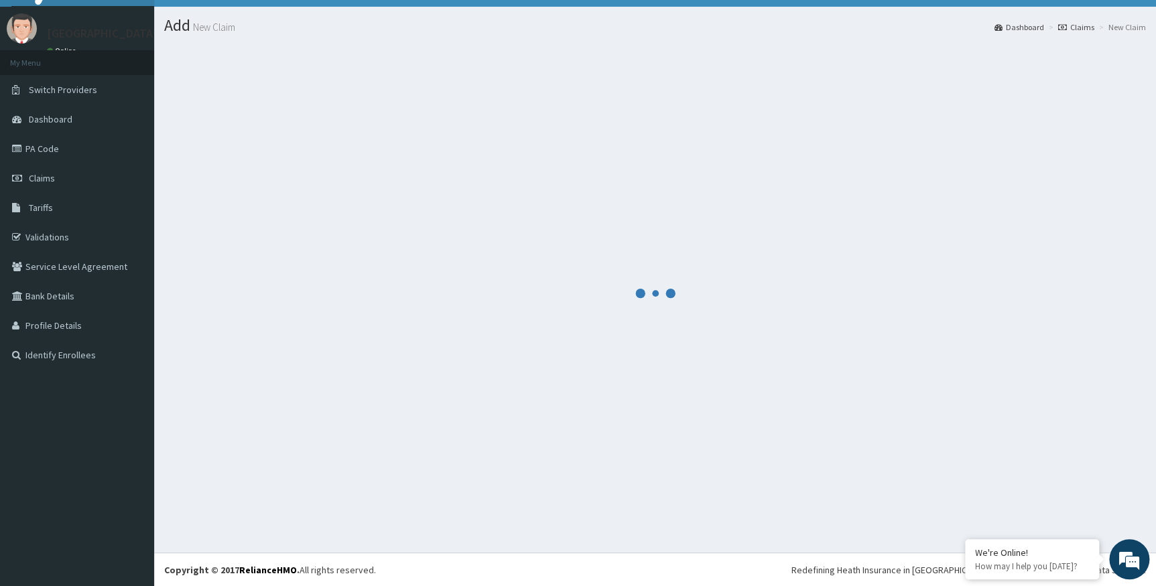
scroll to position [455, 0]
